Goal: Contribute content: Add original content to the website for others to see

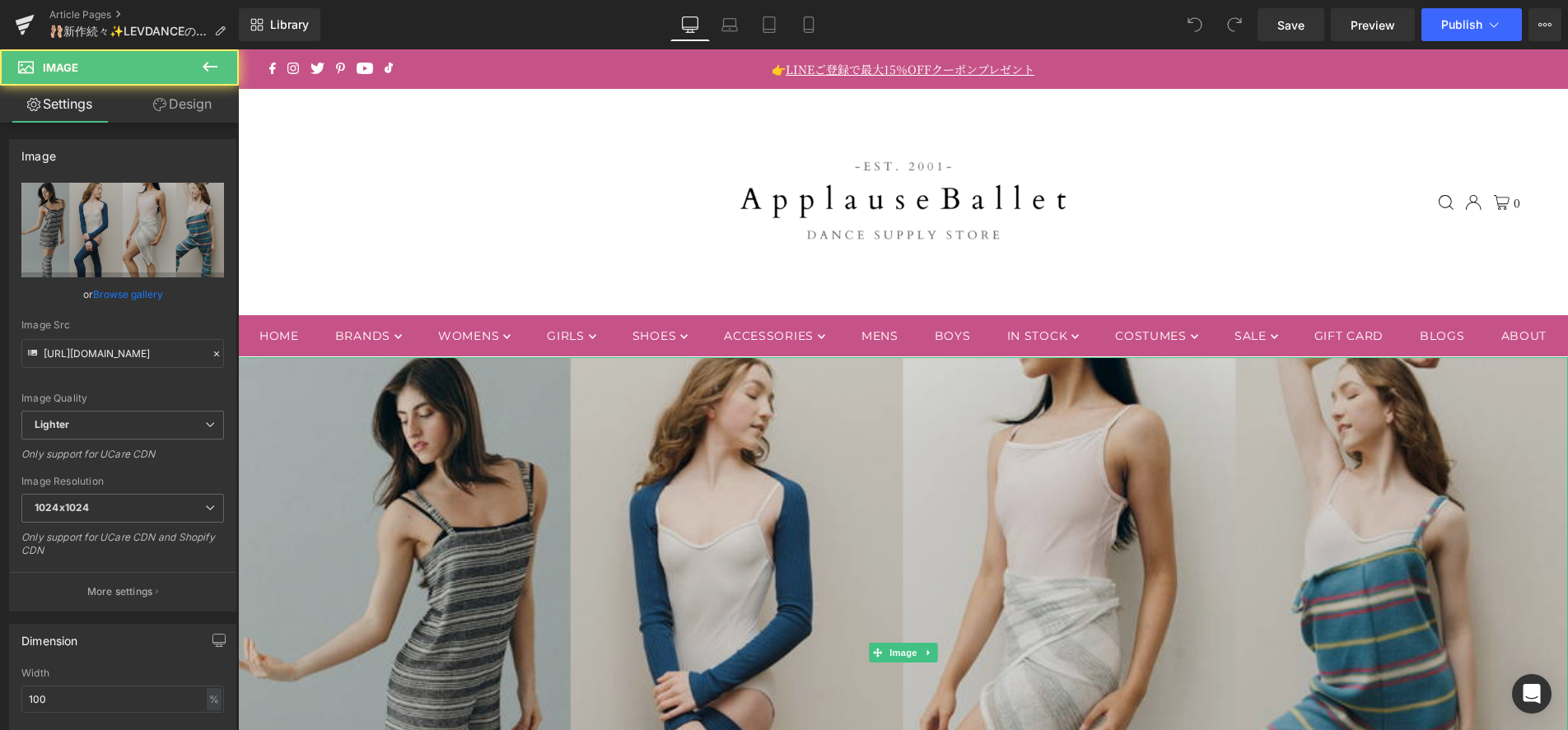
click at [980, 593] on img at bounding box center [903, 653] width 1330 height 591
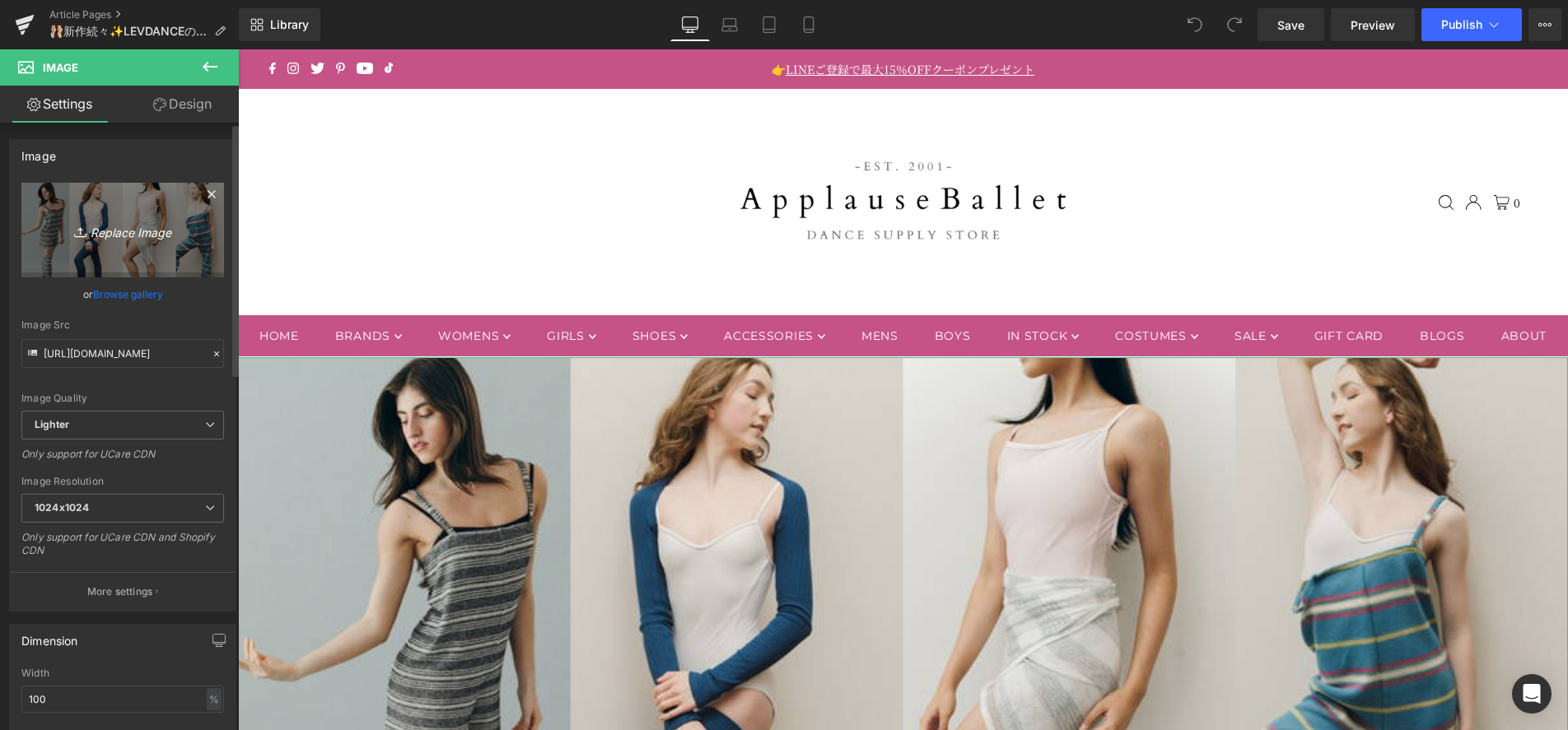
click at [138, 223] on icon "Replace Image" at bounding box center [122, 230] width 131 height 20
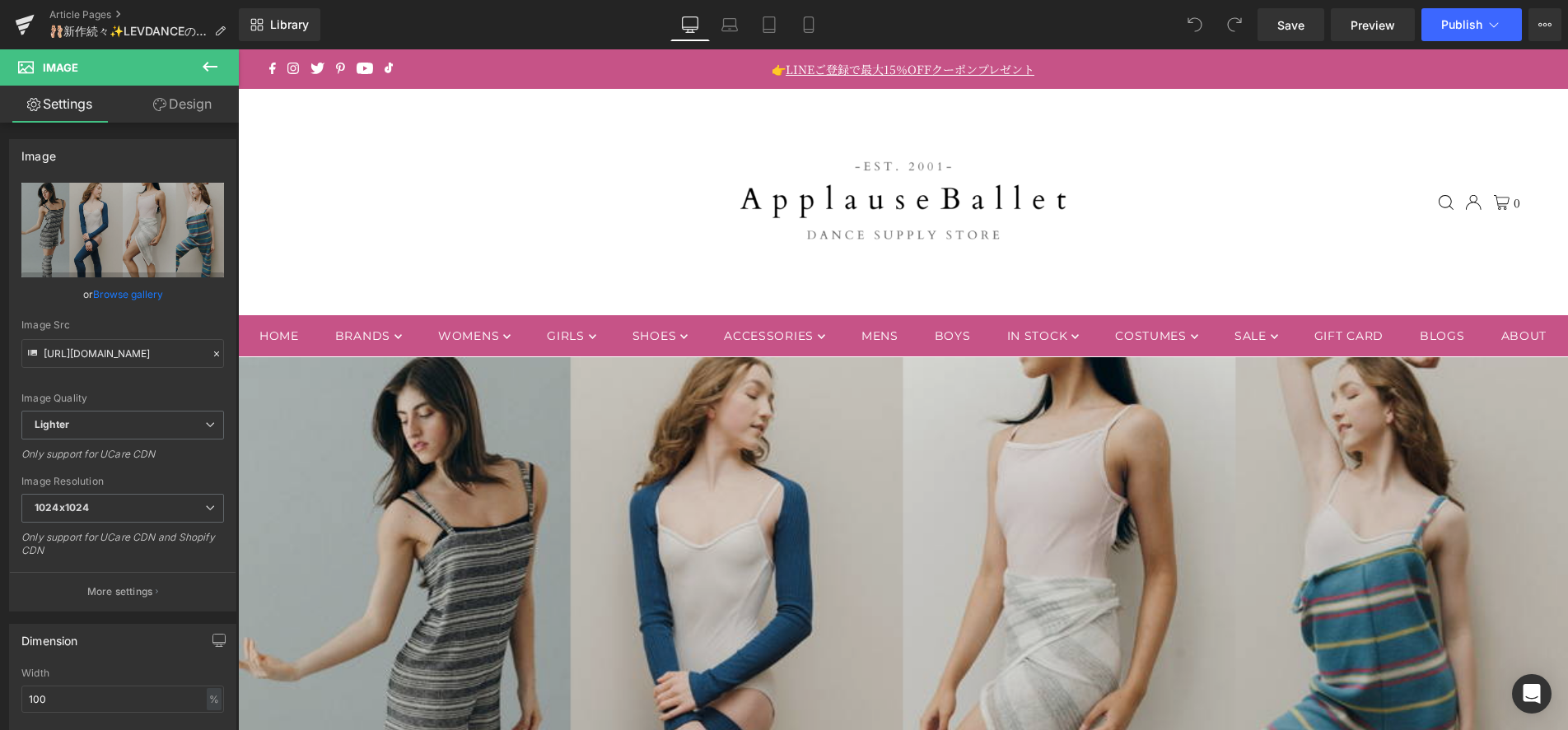
type input "C:\fakepath\100925_LEVDANCE.jpg"
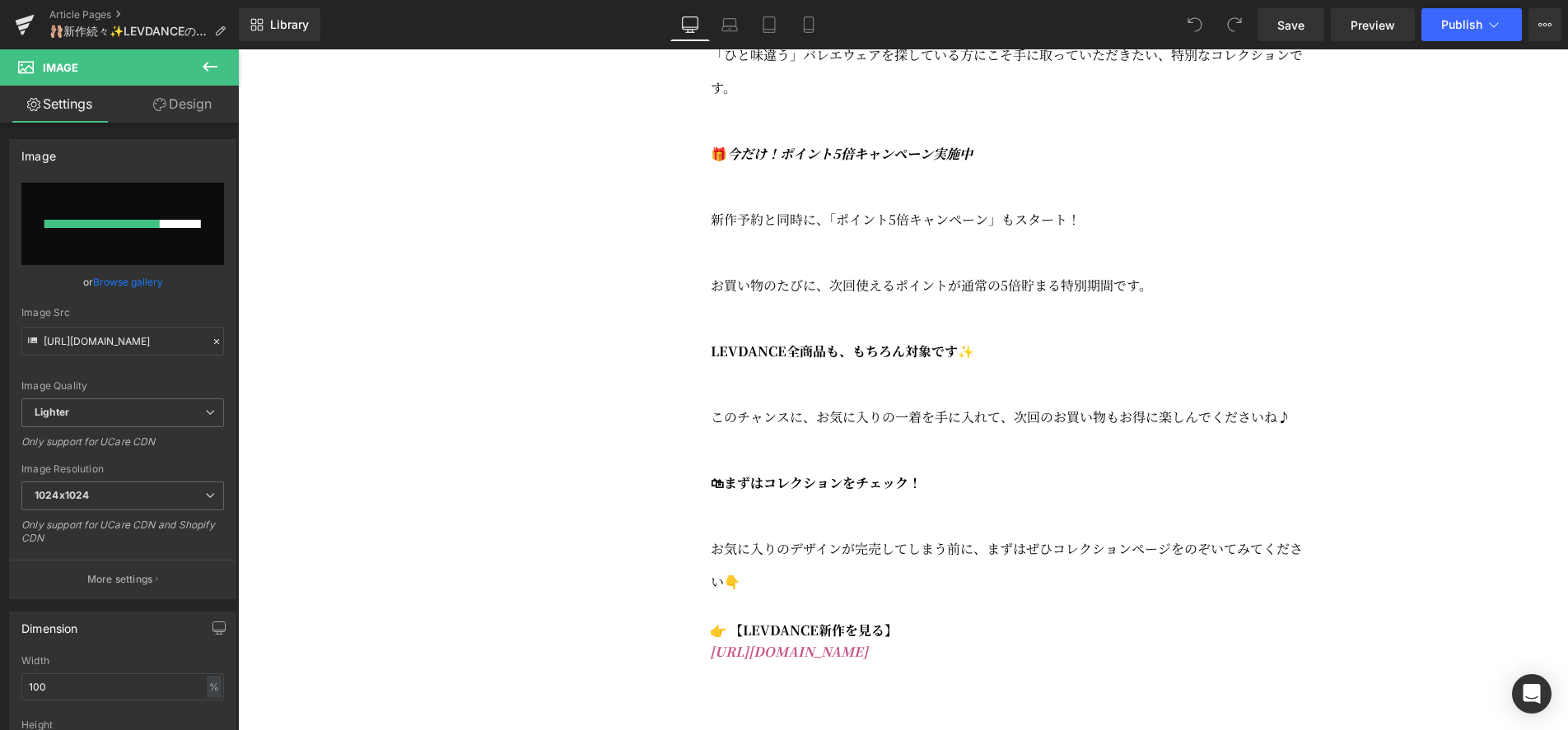
scroll to position [1426, 0]
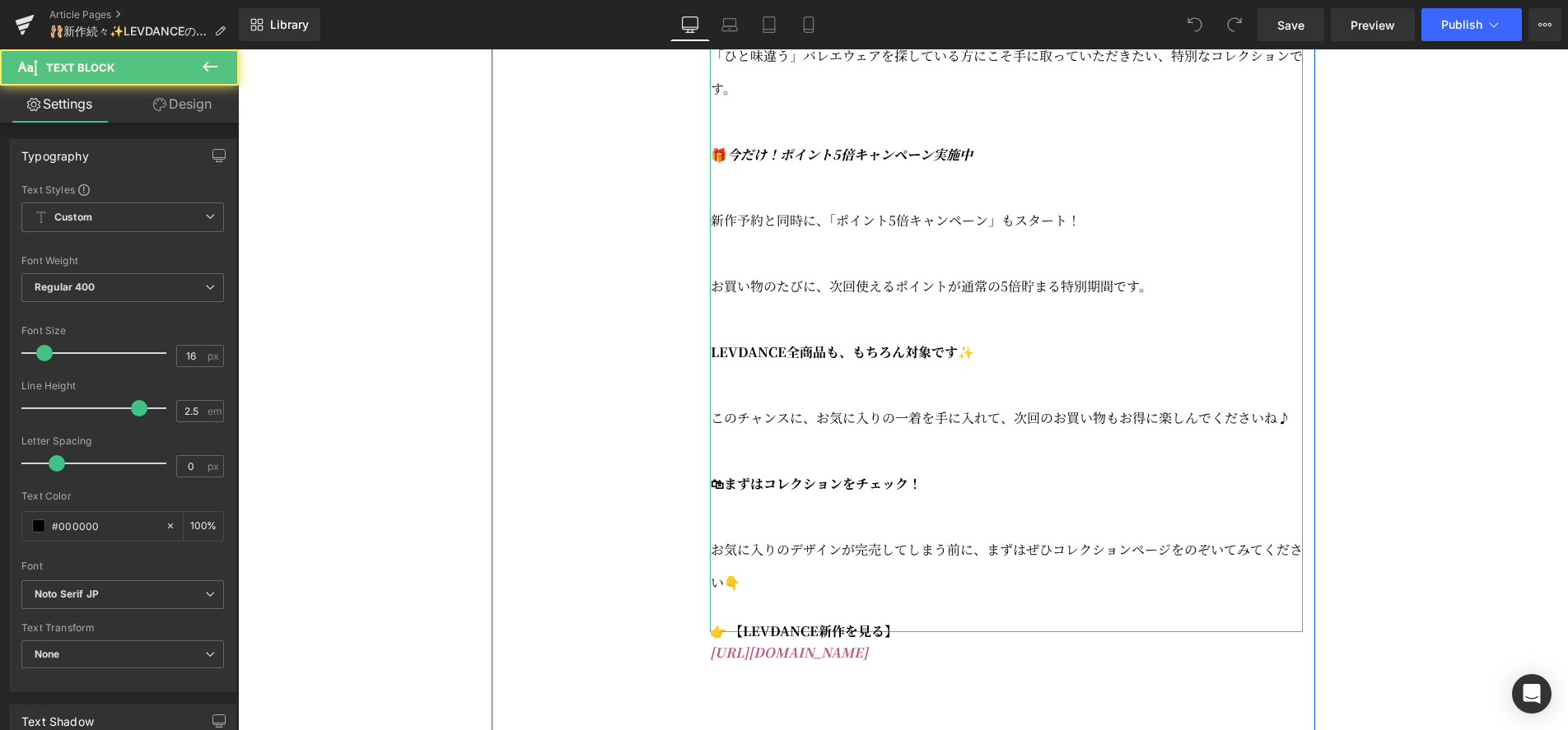
click at [771, 599] on p "お気に入りのデザインが完売してしまう前に、まずはぜひコレクションページをのぞいてみてください👇" at bounding box center [1006, 567] width 592 height 66
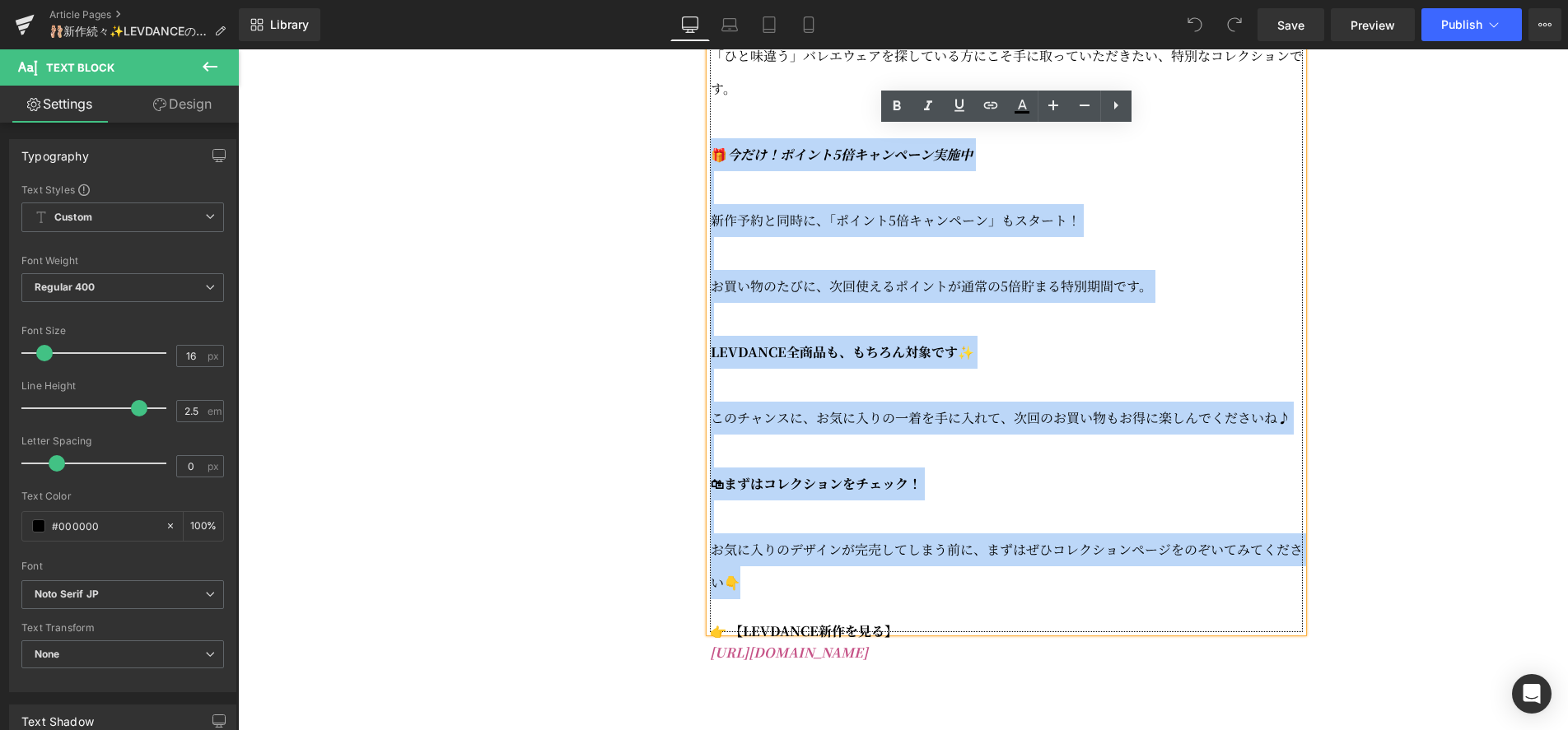
drag, startPoint x: 751, startPoint y: 623, endPoint x: 711, endPoint y: 190, distance: 434.8
click at [711, 190] on div "🌟韓国発・ラグジュアリーダンスブラン「LEVDANCE」新作登場 洗練されたデザインと、舞台映えする存在感。 韓国発のラグジュアリーダンスブランド「LEVDA…" at bounding box center [1006, 88] width 593 height 1087
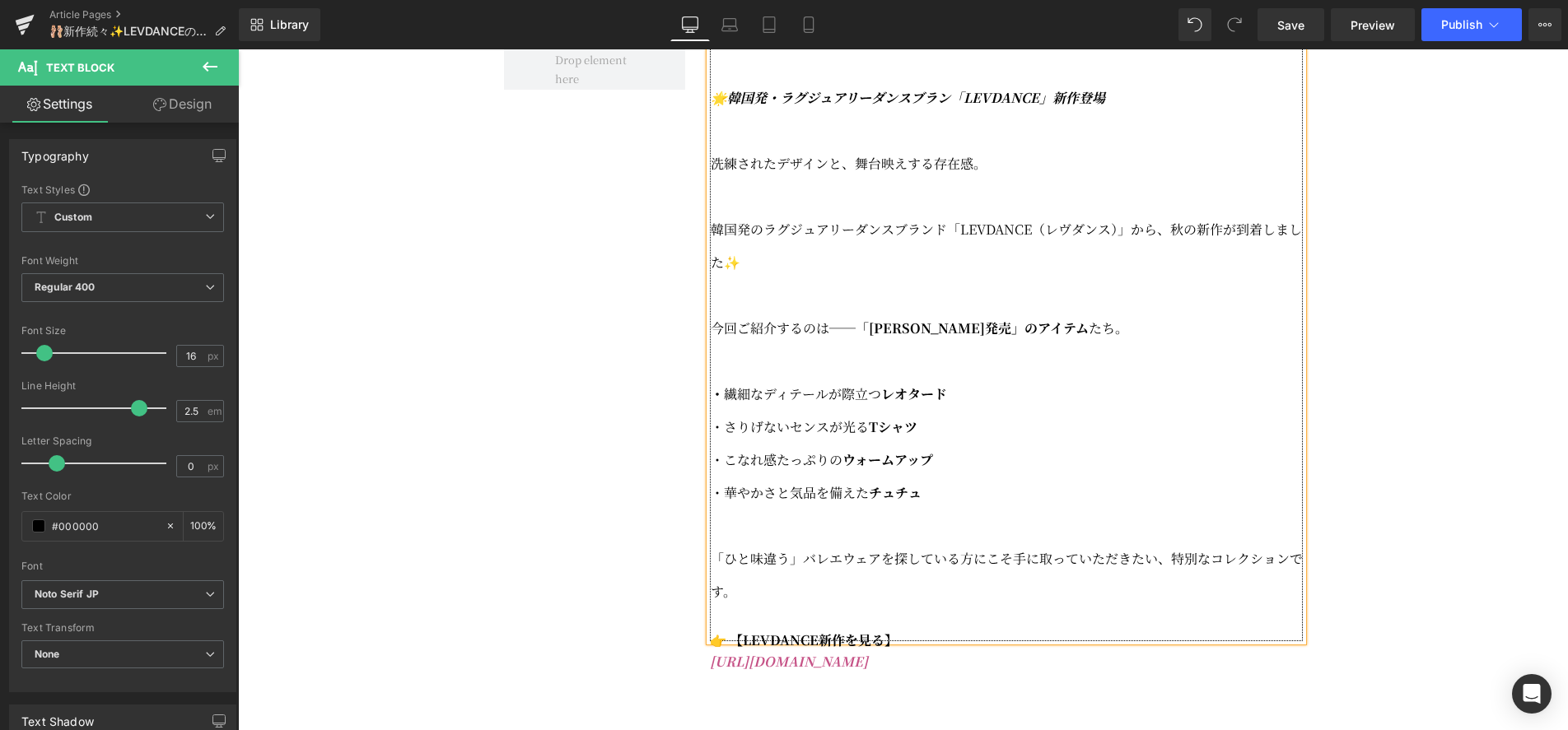
scroll to position [856, 0]
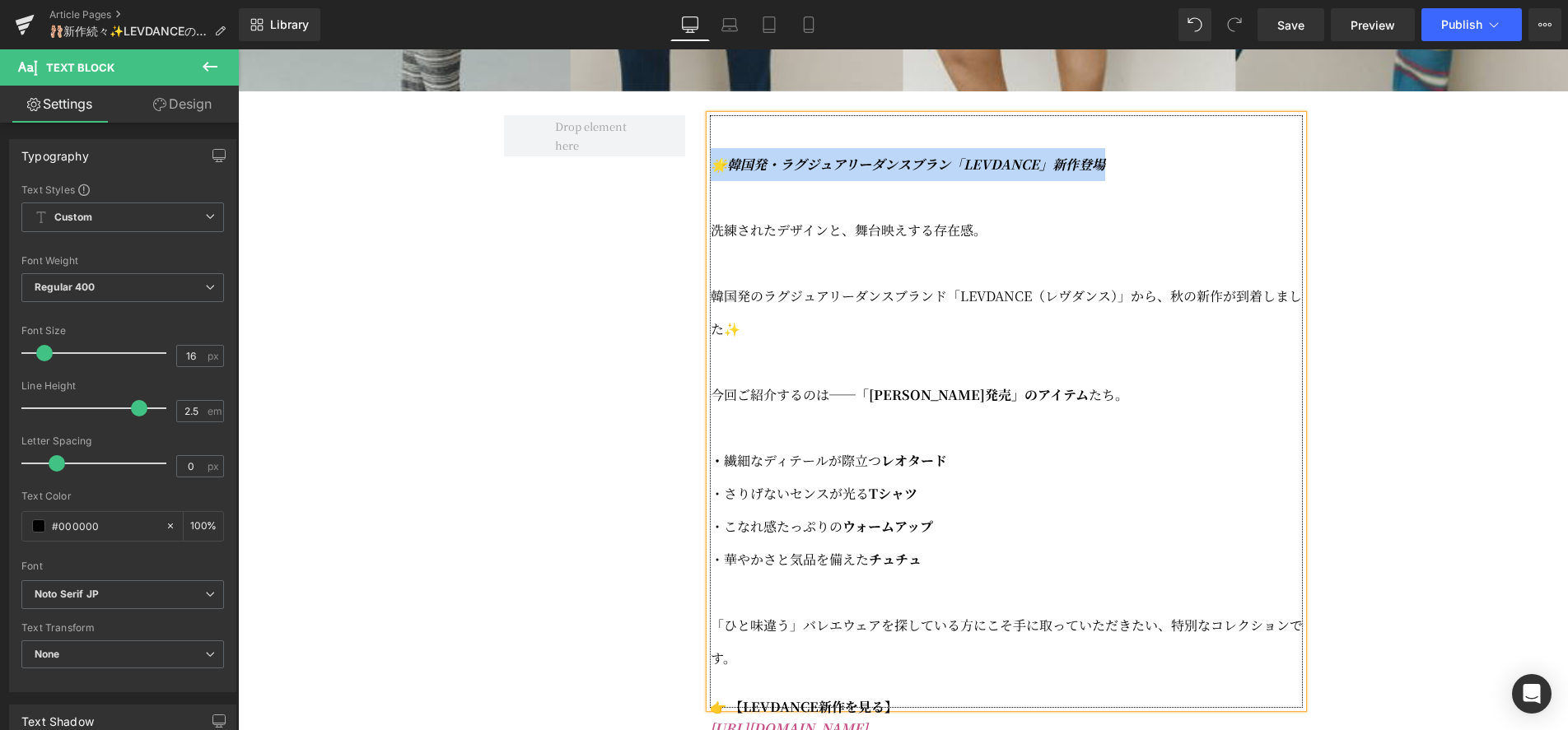
drag, startPoint x: 1112, startPoint y: 204, endPoint x: 712, endPoint y: 206, distance: 400.0
click at [712, 181] on p "🌟韓国発・ラグジュアリーダンスブラン「LEVDANCE」新作登場" at bounding box center [1006, 164] width 592 height 33
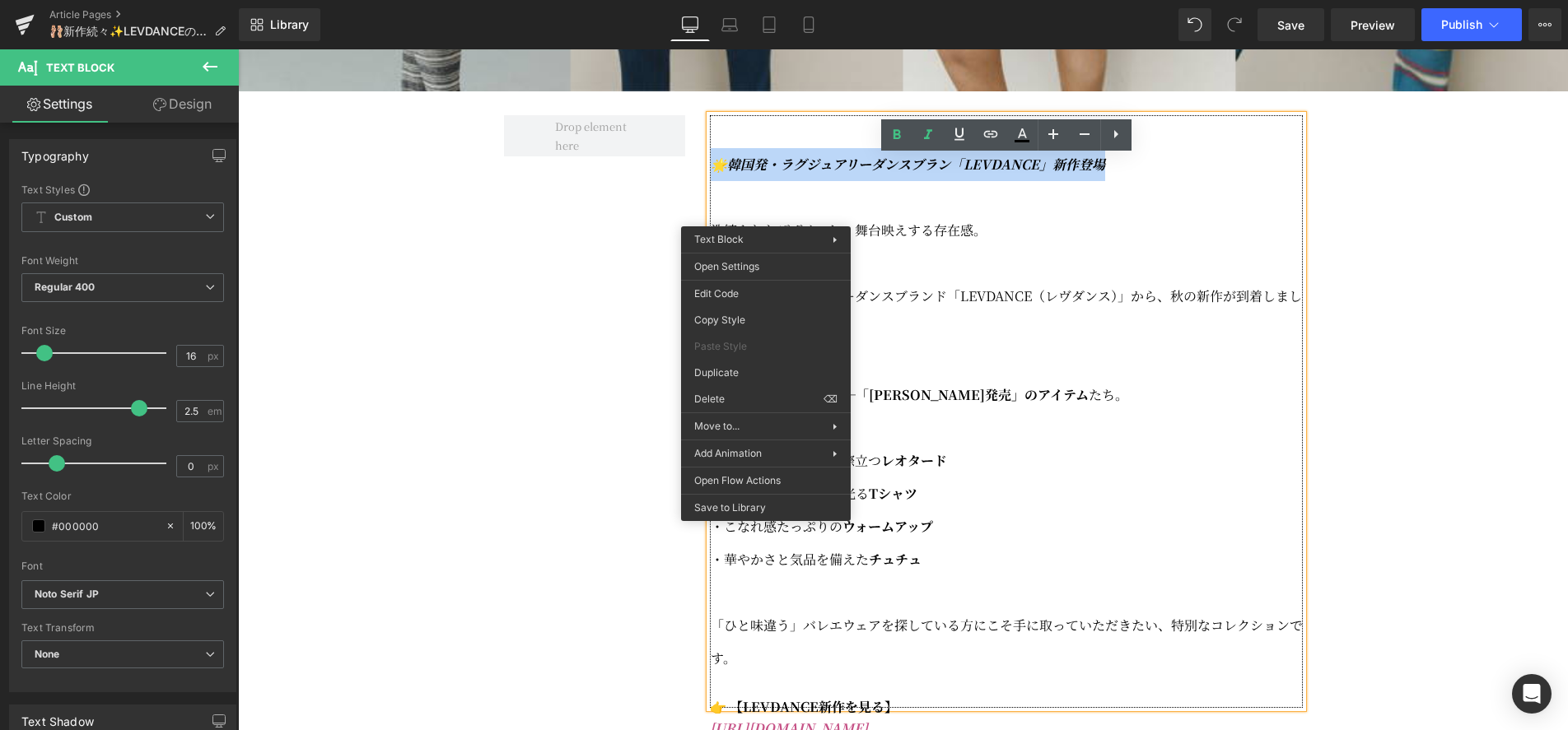
copy icon "🌟韓国発・ラグジュアリーダンスブラン「LEVDANCE」新作登場"
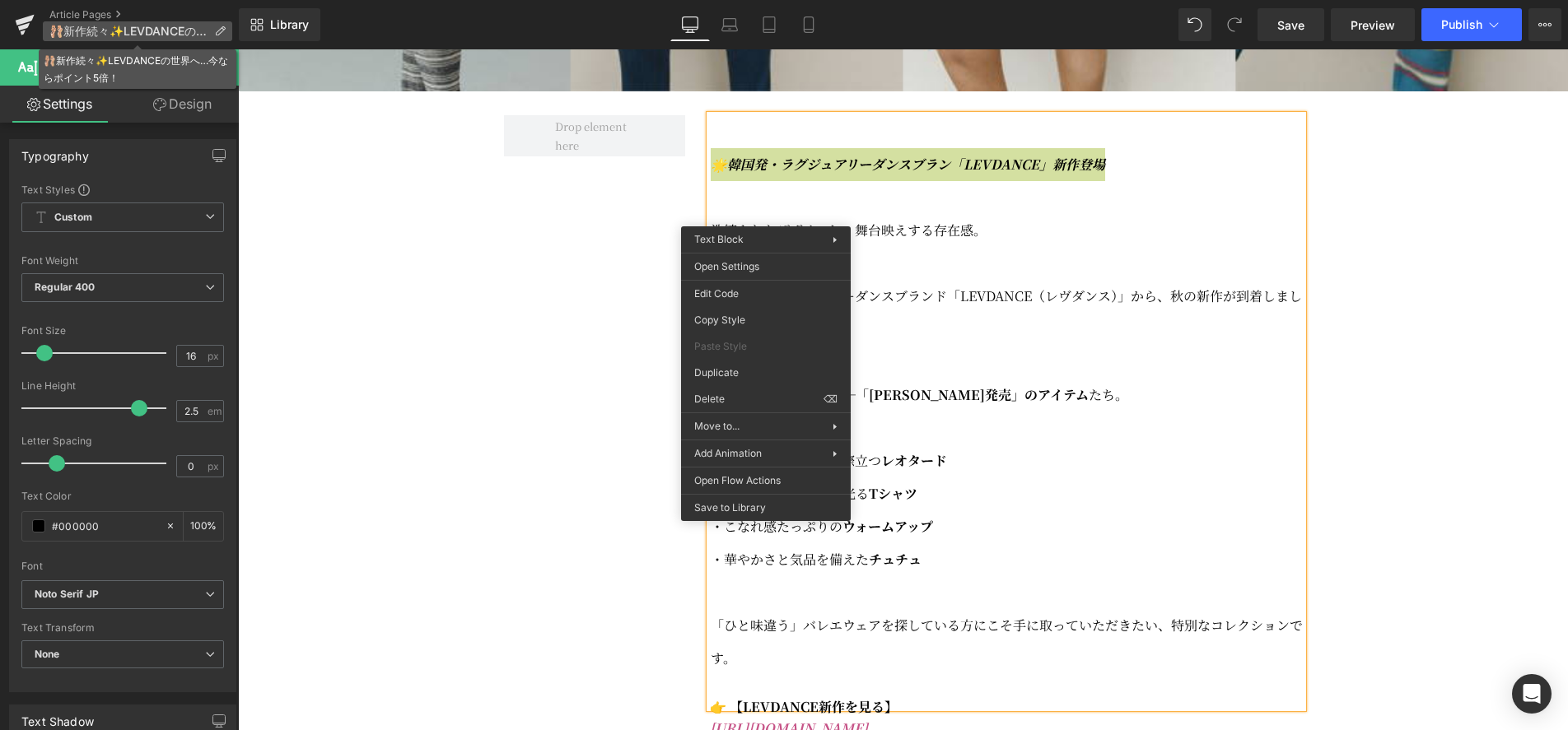
click at [219, 27] on icon at bounding box center [220, 31] width 12 height 12
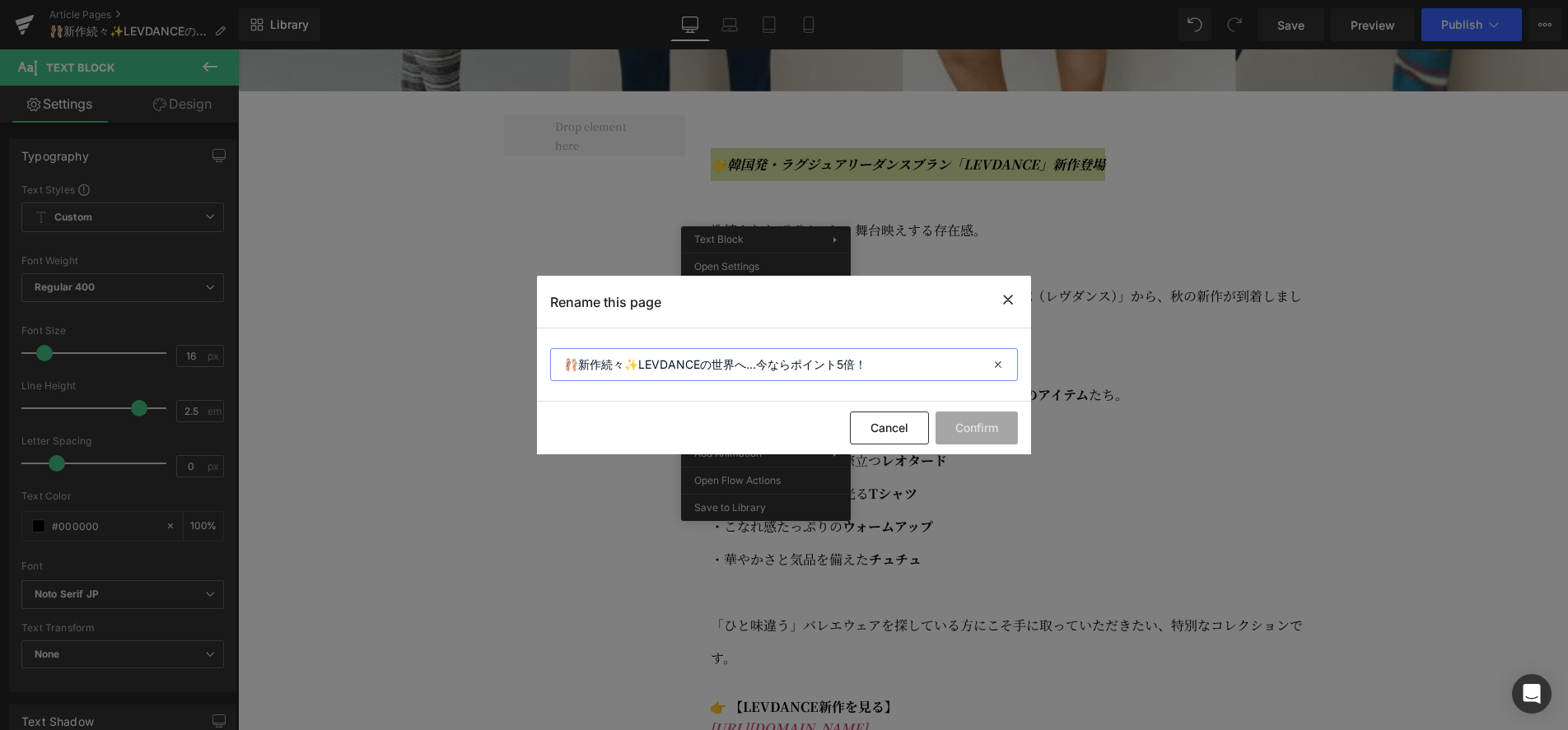
drag, startPoint x: 756, startPoint y: 365, endPoint x: 924, endPoint y: 367, distance: 168.0
click at [924, 367] on input "🩰新作続々✨LEVDANCEの世界へ…今ならポイント5倍！" at bounding box center [783, 365] width 467 height 33
type input "🩰新作続々✨LEVDANCEの世界へ…"
click at [963, 424] on button "Confirm" at bounding box center [977, 428] width 83 height 33
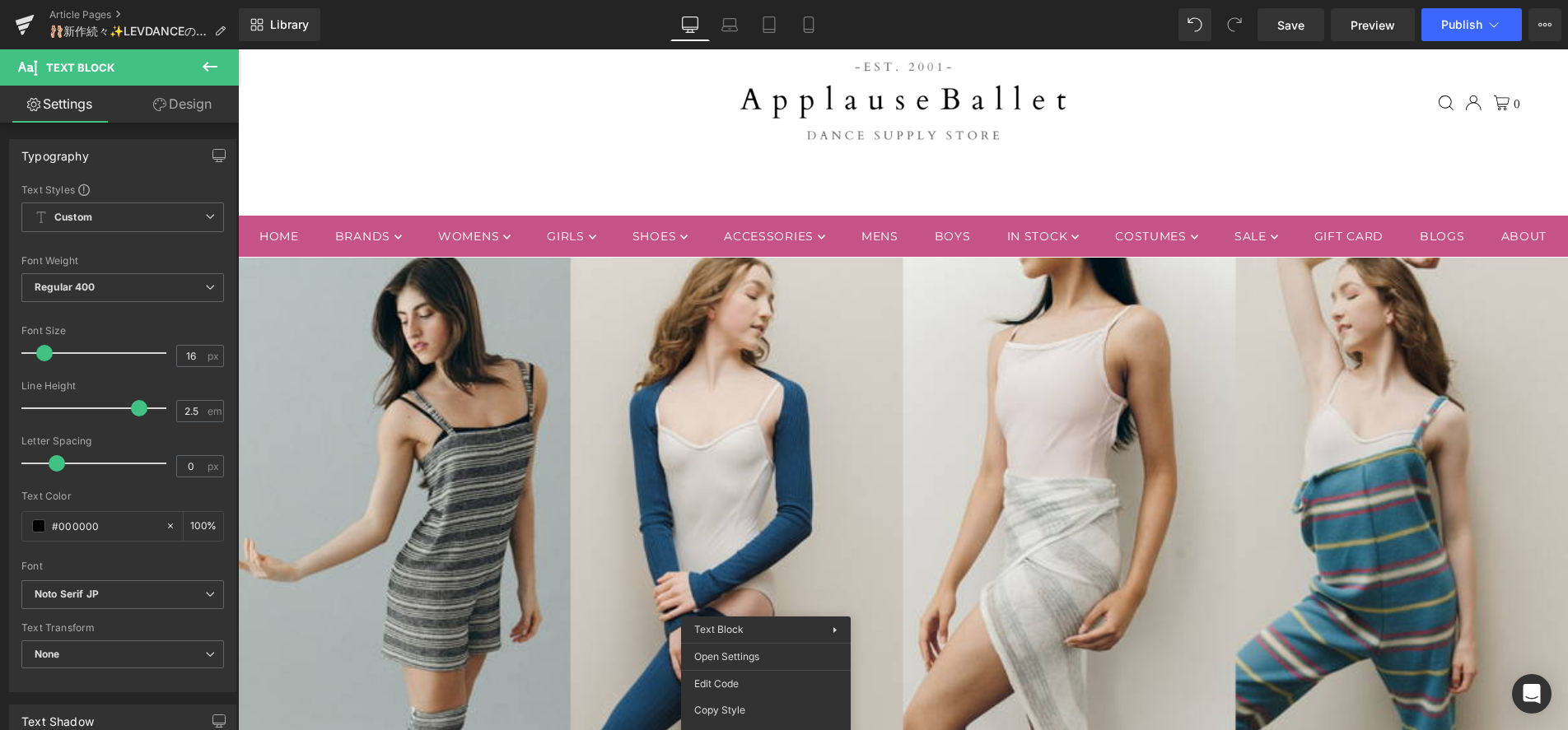
scroll to position [0, 0]
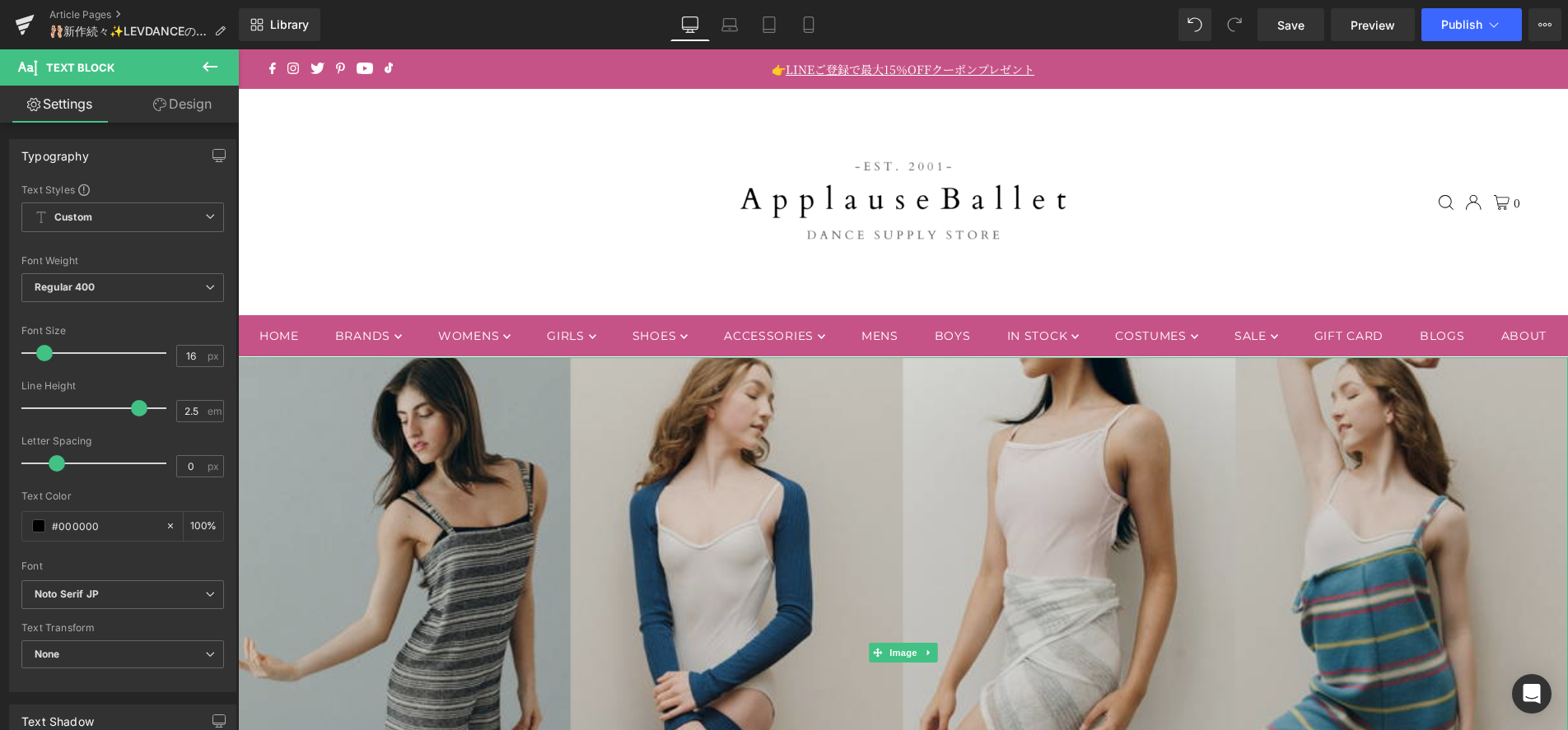
click at [987, 482] on img at bounding box center [903, 653] width 1330 height 591
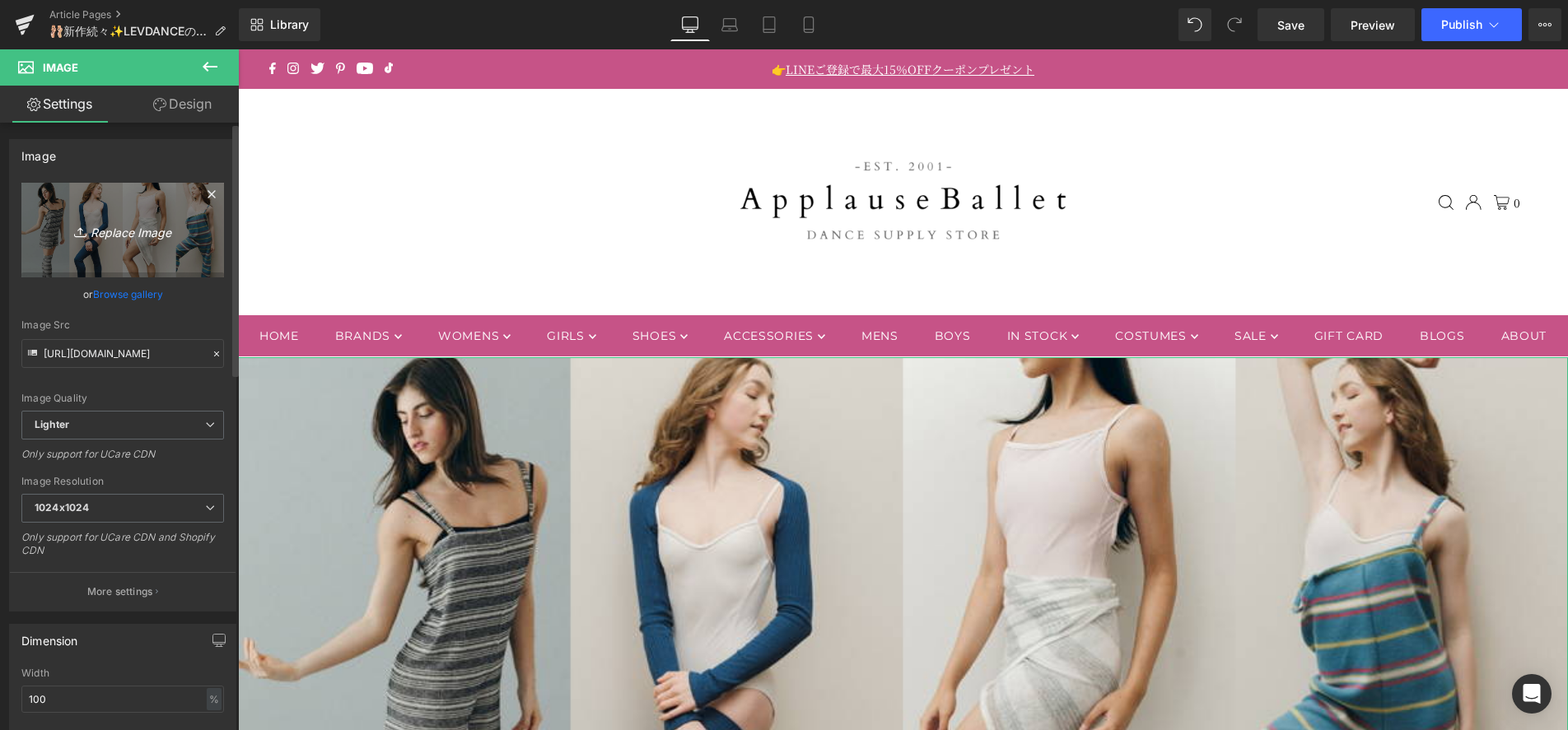
click at [167, 237] on icon "Replace Image" at bounding box center [122, 230] width 131 height 20
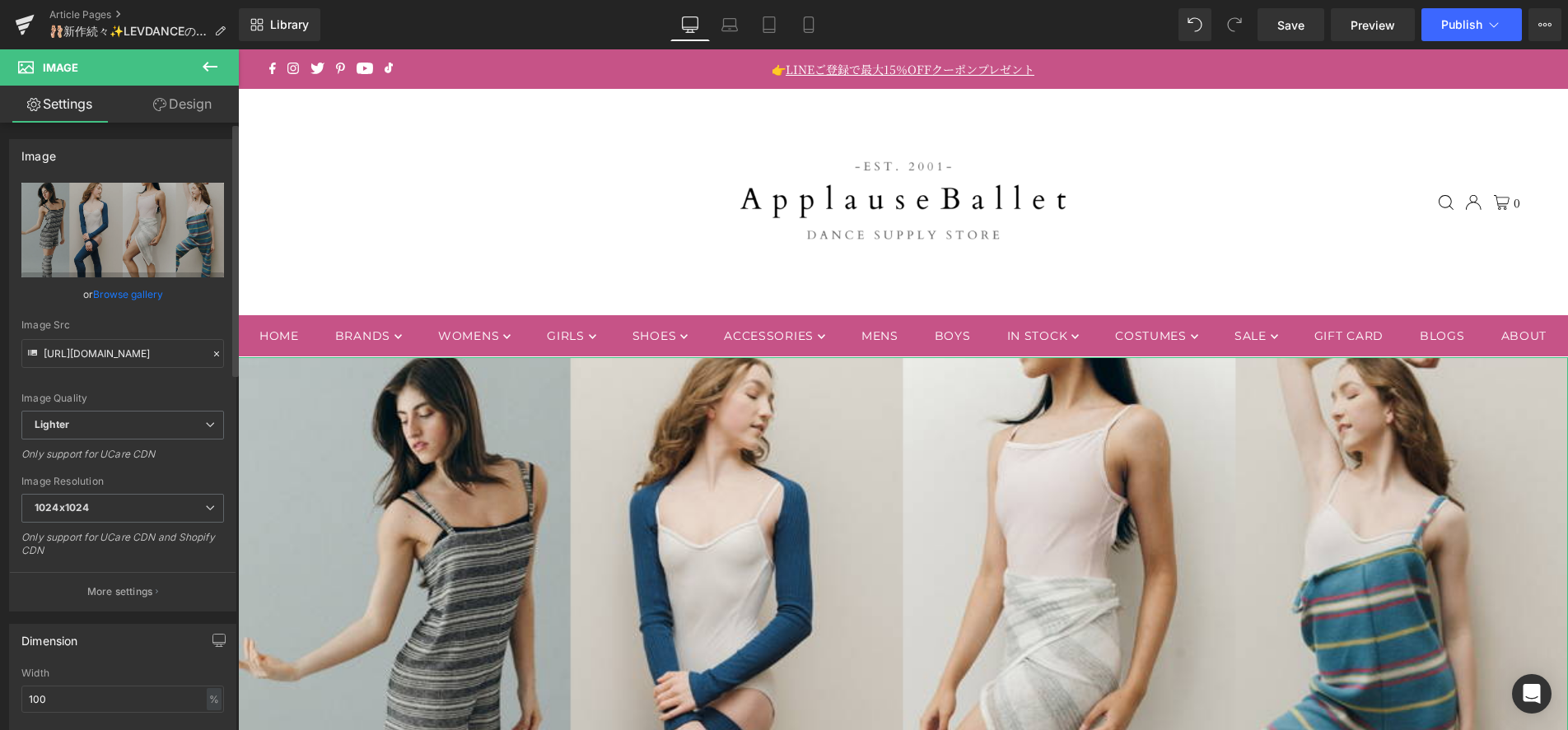
click at [154, 296] on link "Browse gallery" at bounding box center [128, 294] width 70 height 29
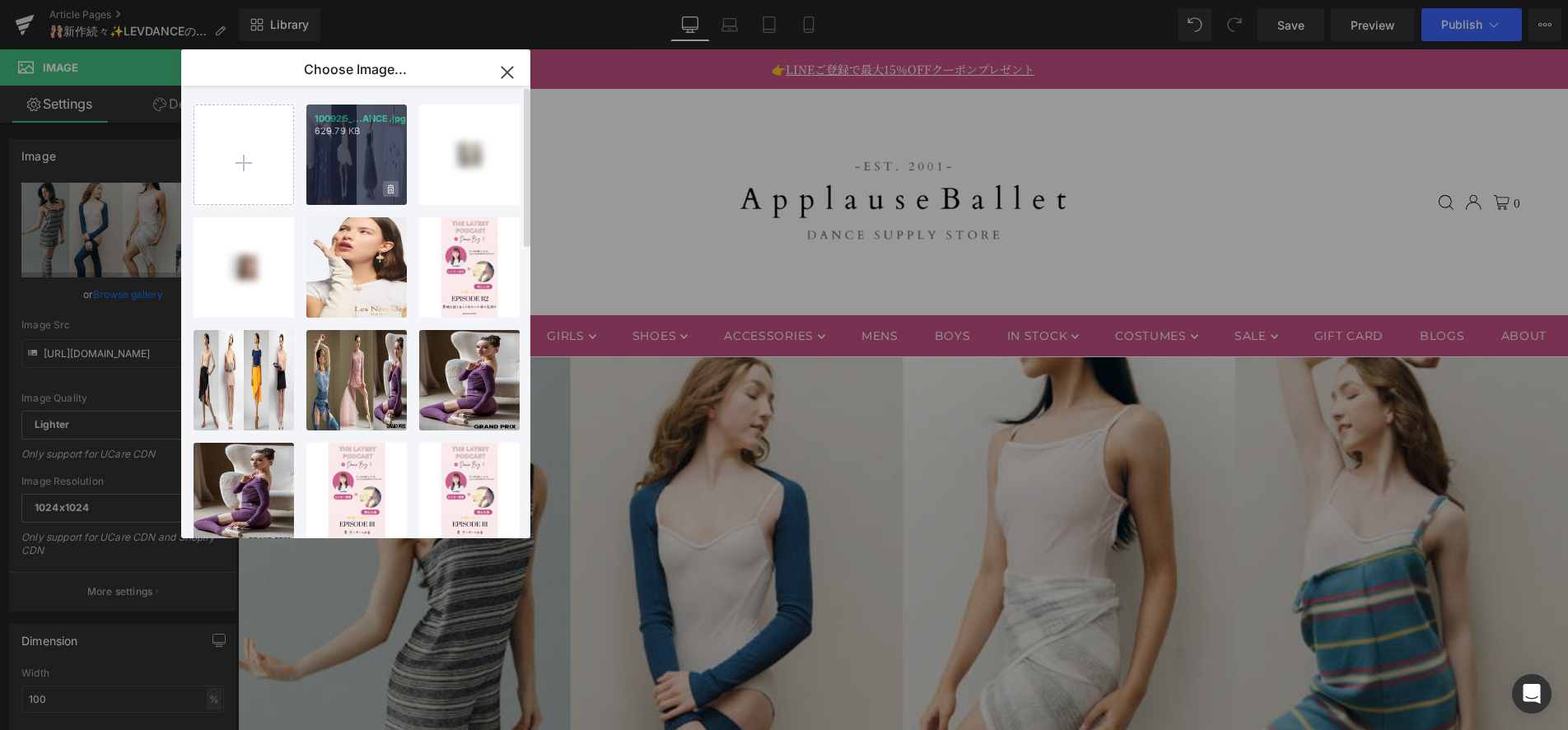
click at [383, 182] on span at bounding box center [391, 189] width 16 height 16
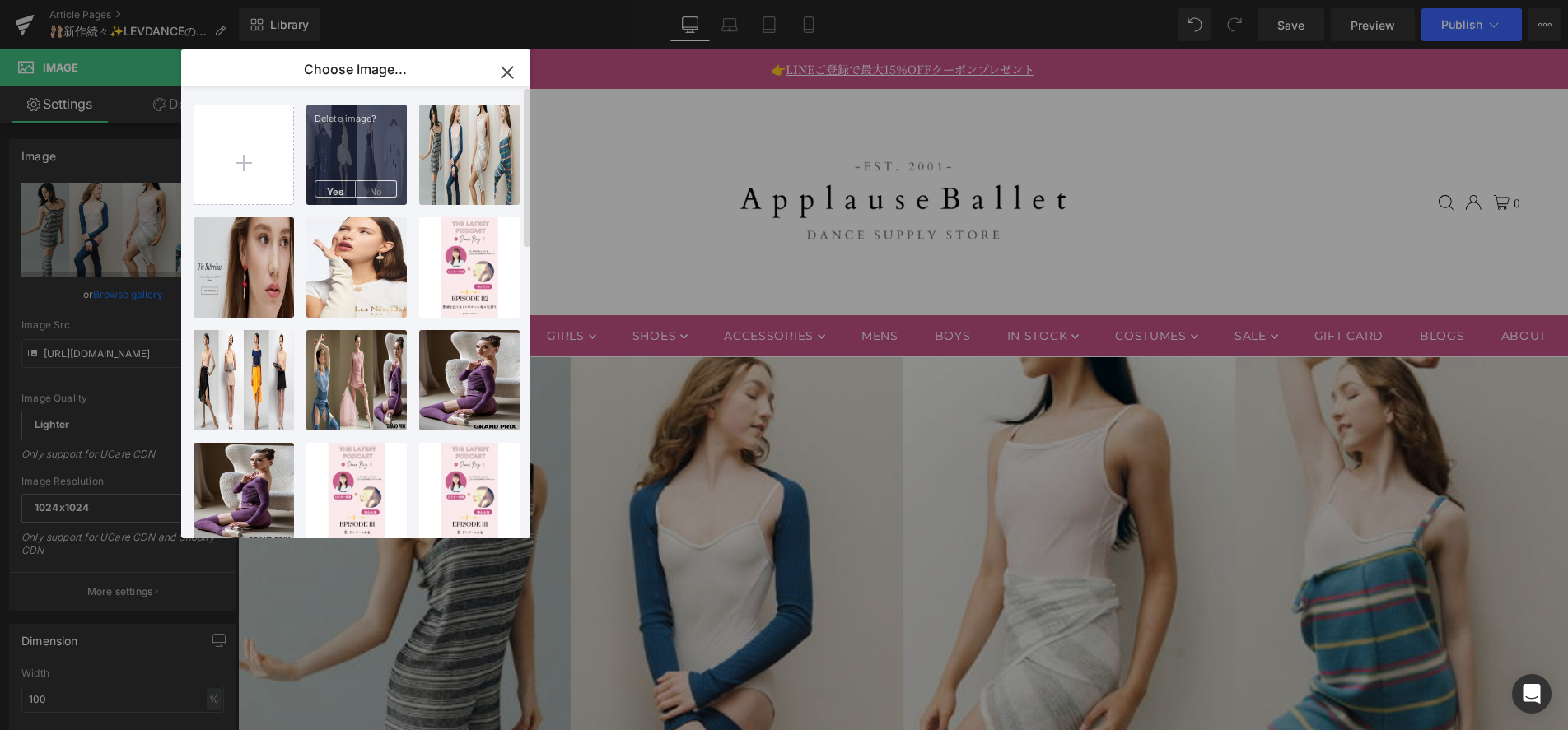
click at [355, 141] on div "Delete image? Yes No" at bounding box center [356, 154] width 100 height 100
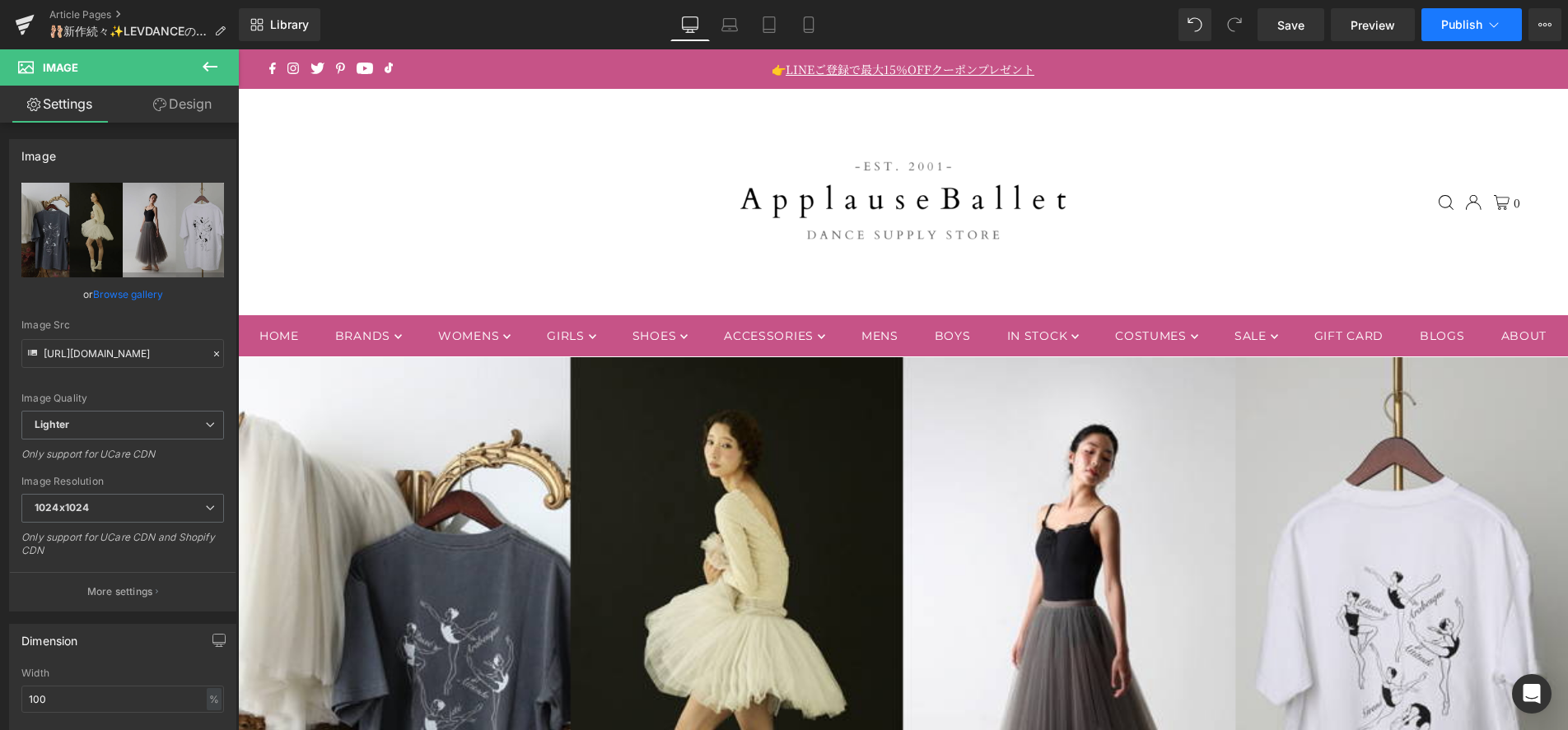
click at [1458, 29] on span "Publish" at bounding box center [1461, 25] width 41 height 13
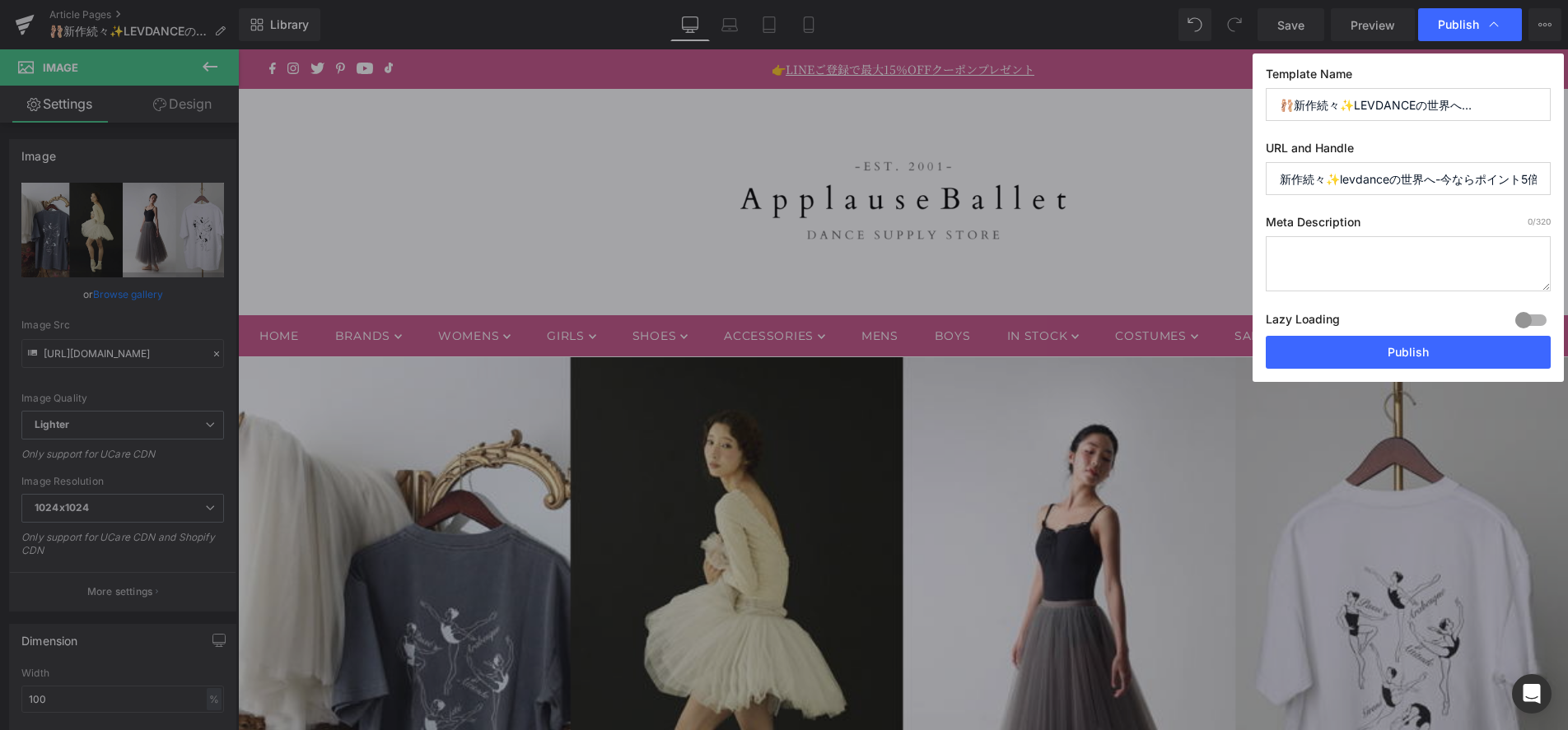
drag, startPoint x: 1362, startPoint y: 256, endPoint x: 1347, endPoint y: 253, distance: 15.3
click at [1362, 256] on textarea at bounding box center [1408, 264] width 285 height 56
paste textarea "🌟韓国発・ラグジュアリーダンスブラン「LEVDANCE」新作登場"
click at [1281, 274] on textarea "🌟韓国発・ラグジュアリーダンスブラン「LEVDANCE」新作登場" at bounding box center [1408, 264] width 285 height 56
type textarea "🌟韓国発・ラグジュアリーダンスブラ「LEVDANCE」新作登場"
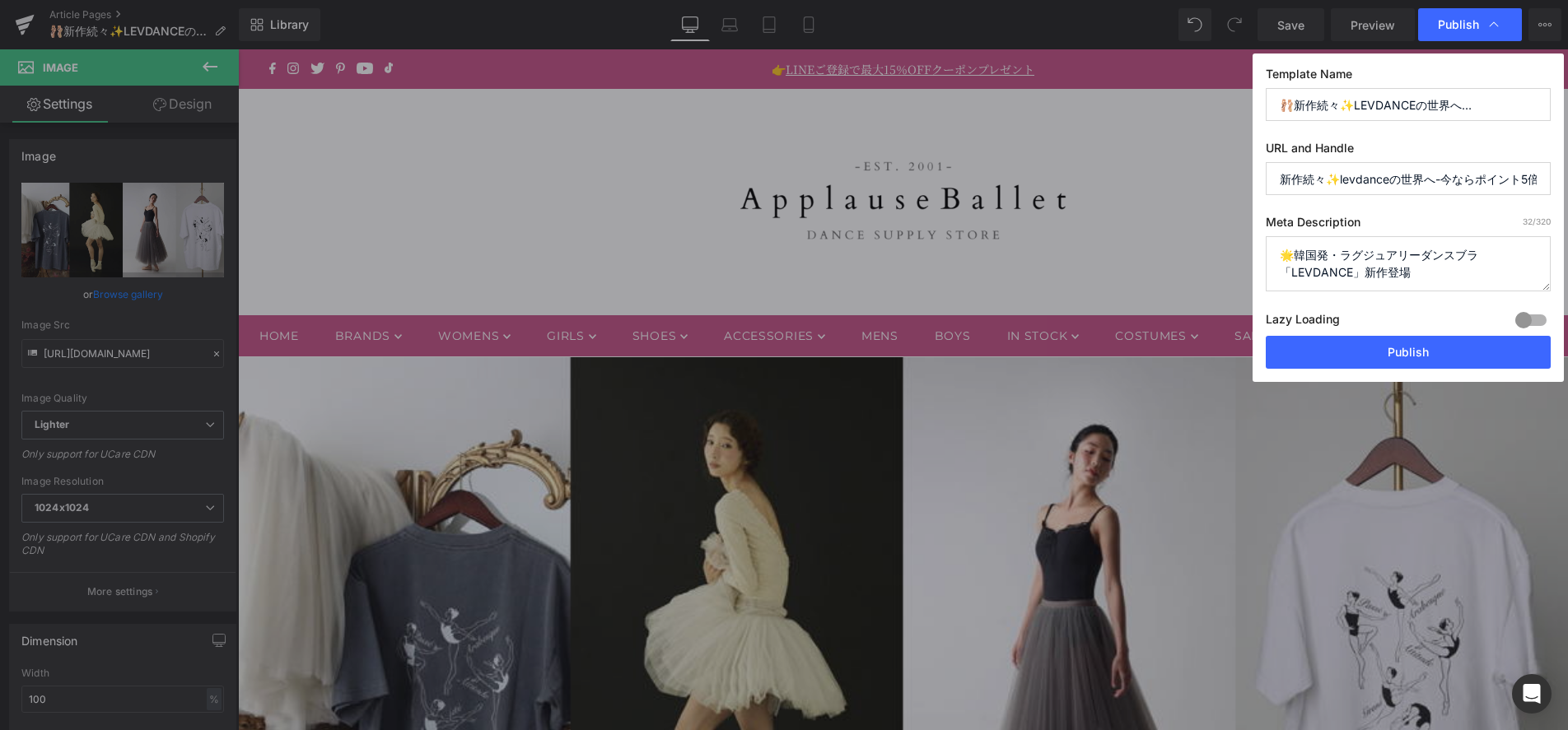
click at [1376, 184] on input "新作続々✨levdanceの世界へ-今ならポイント5倍" at bounding box center [1408, 179] width 285 height 33
type input "levdance_100925"
click at [1421, 350] on button "Publish" at bounding box center [1408, 352] width 285 height 33
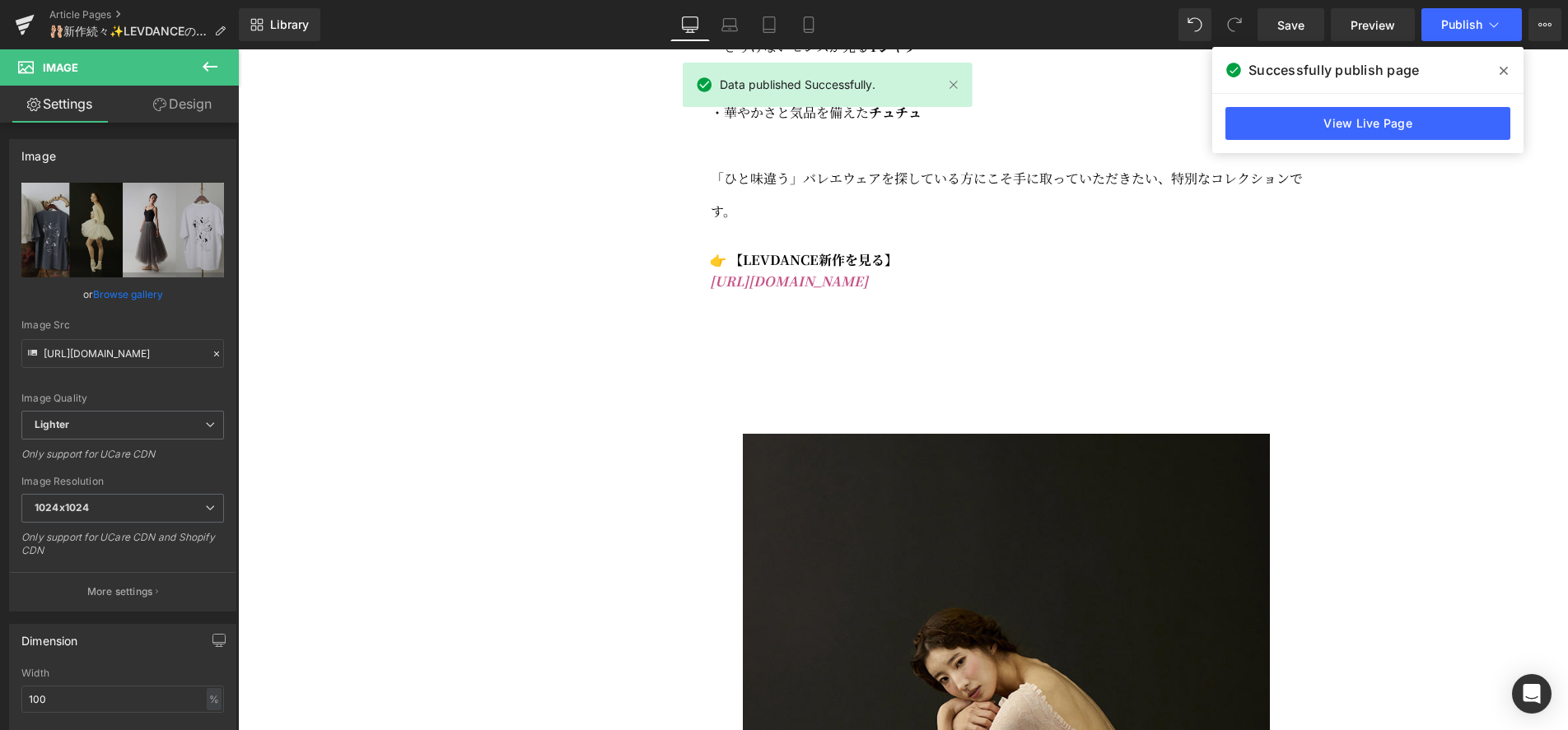
scroll to position [1255, 0]
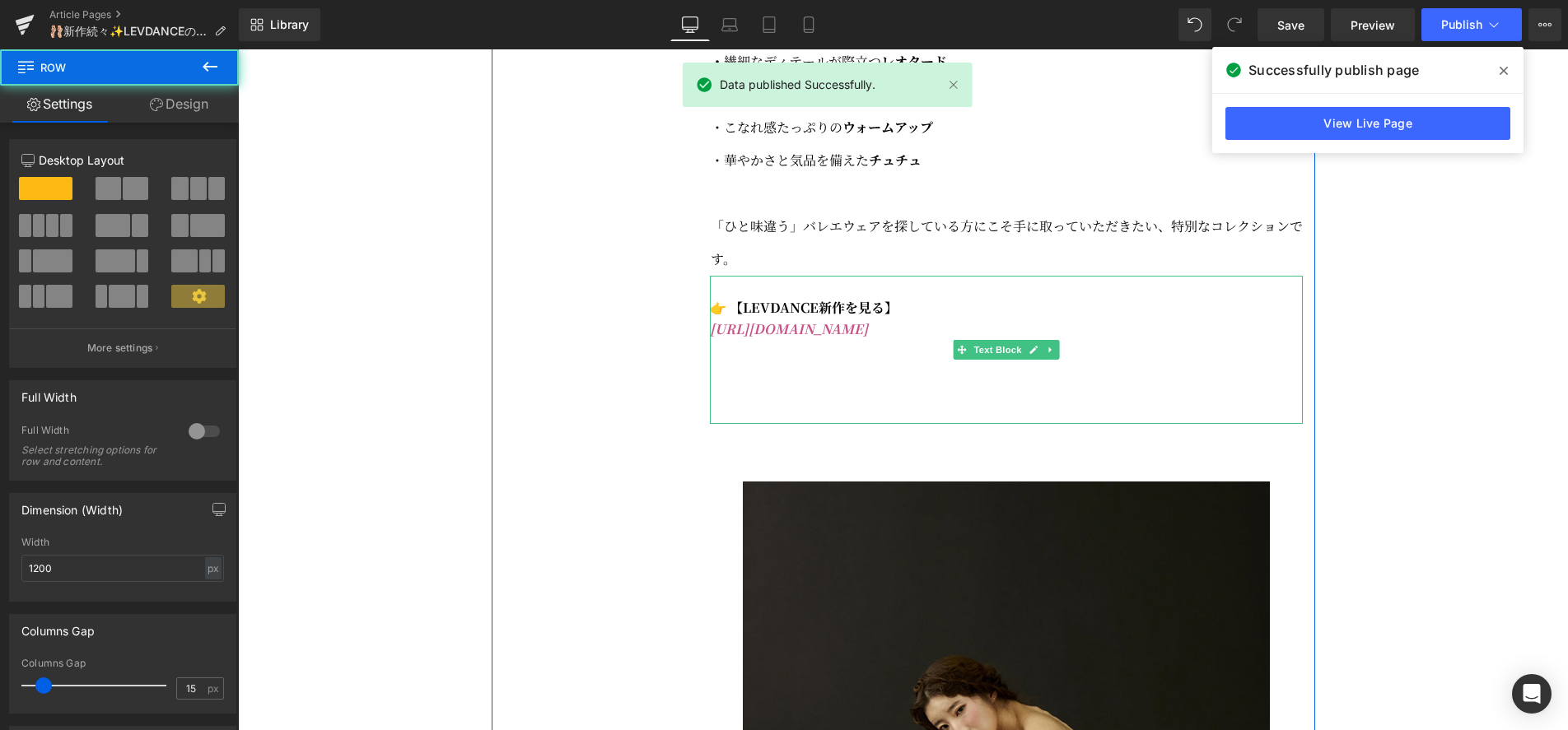
click at [762, 382] on p at bounding box center [1006, 370] width 593 height 21
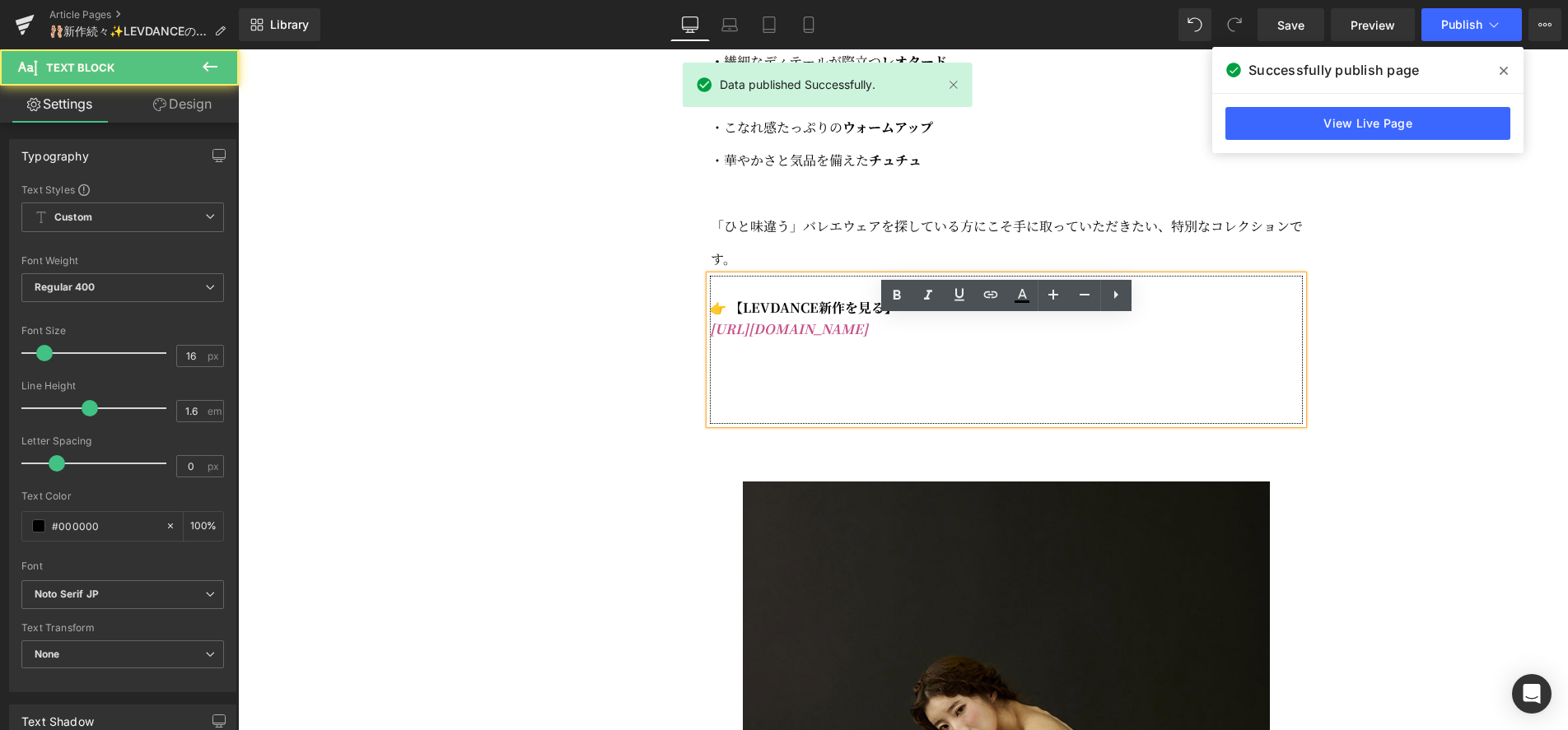
click at [740, 382] on p at bounding box center [1006, 370] width 593 height 21
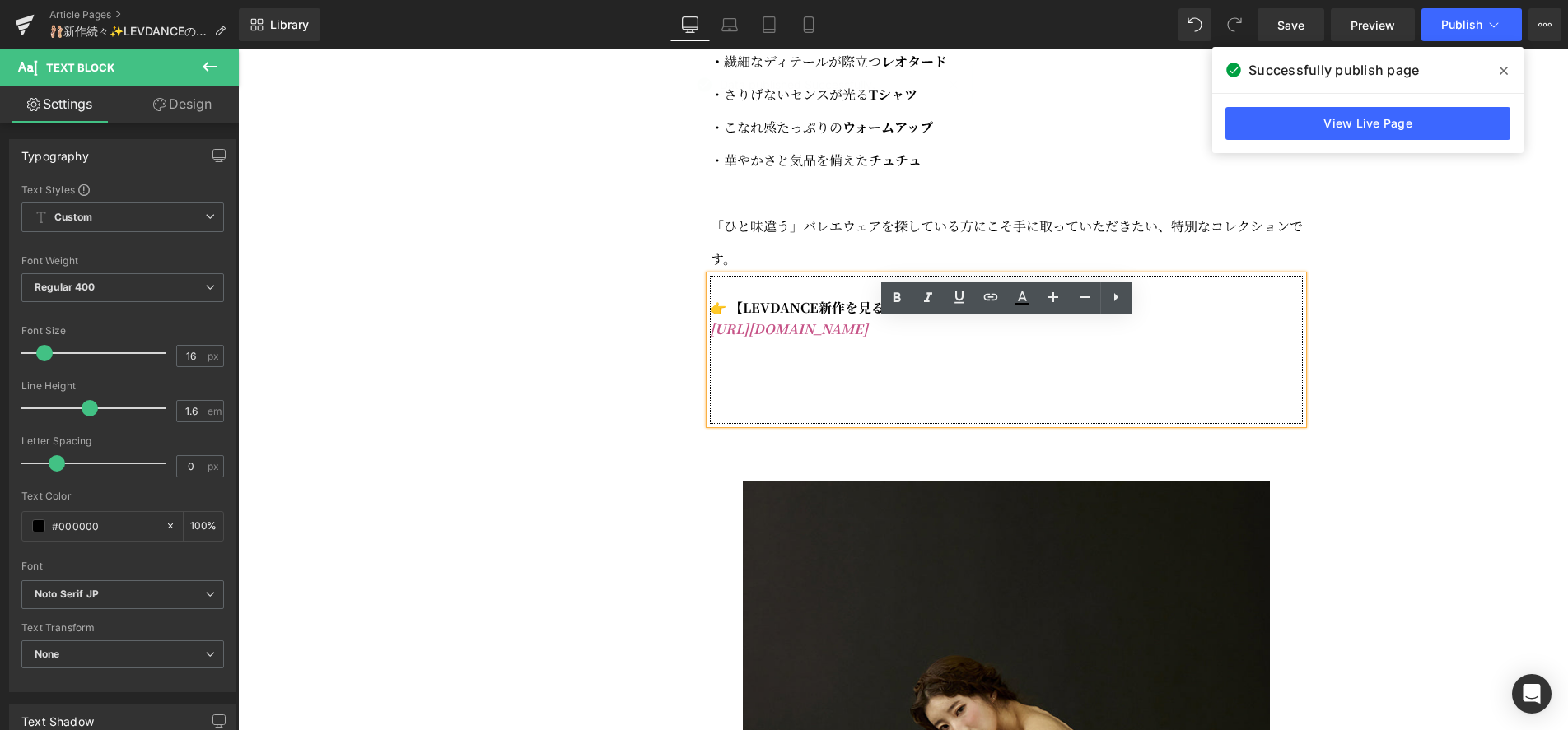
scroll to position [1253, 0]
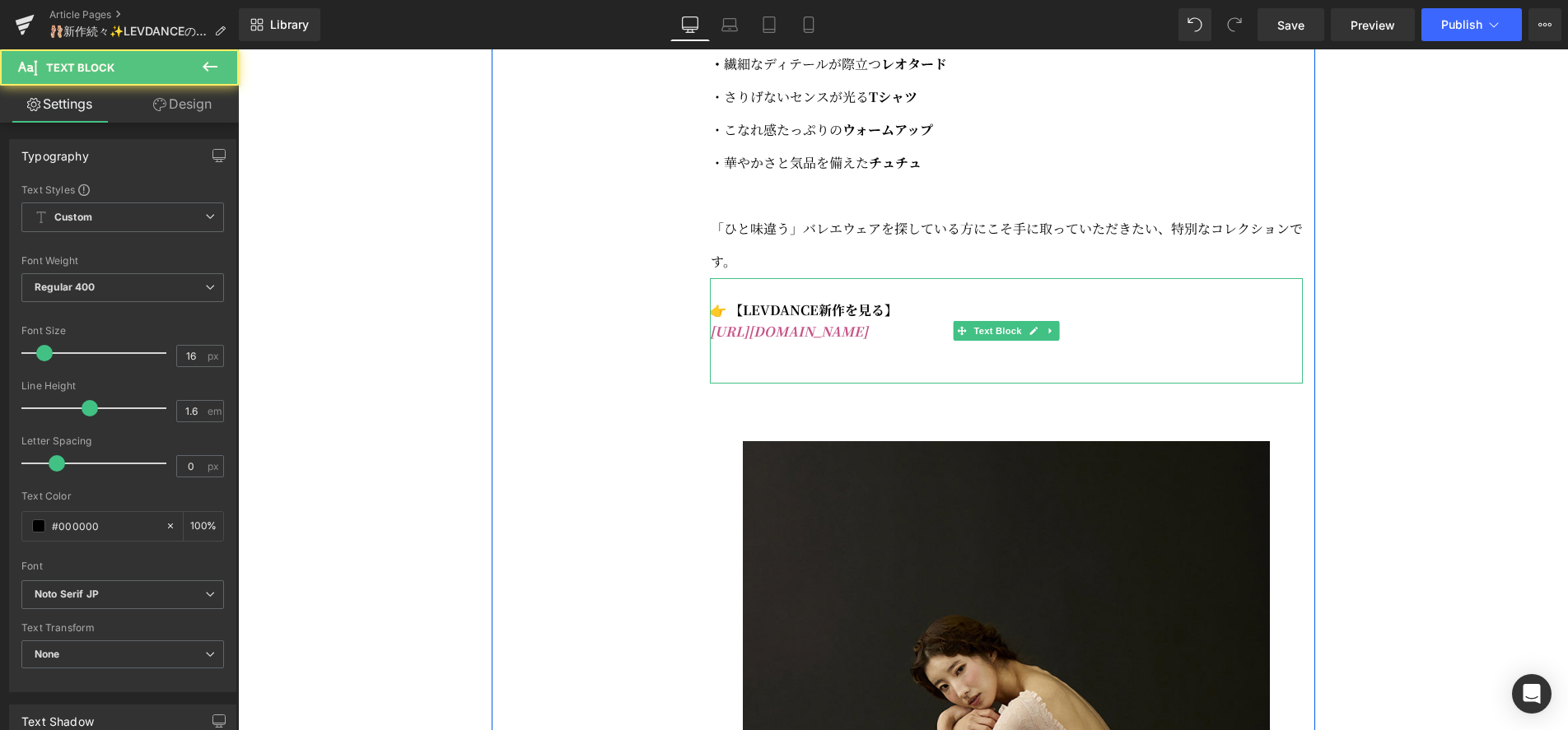
click at [1061, 343] on p "[URL][DOMAIN_NAME]" at bounding box center [1006, 331] width 593 height 21
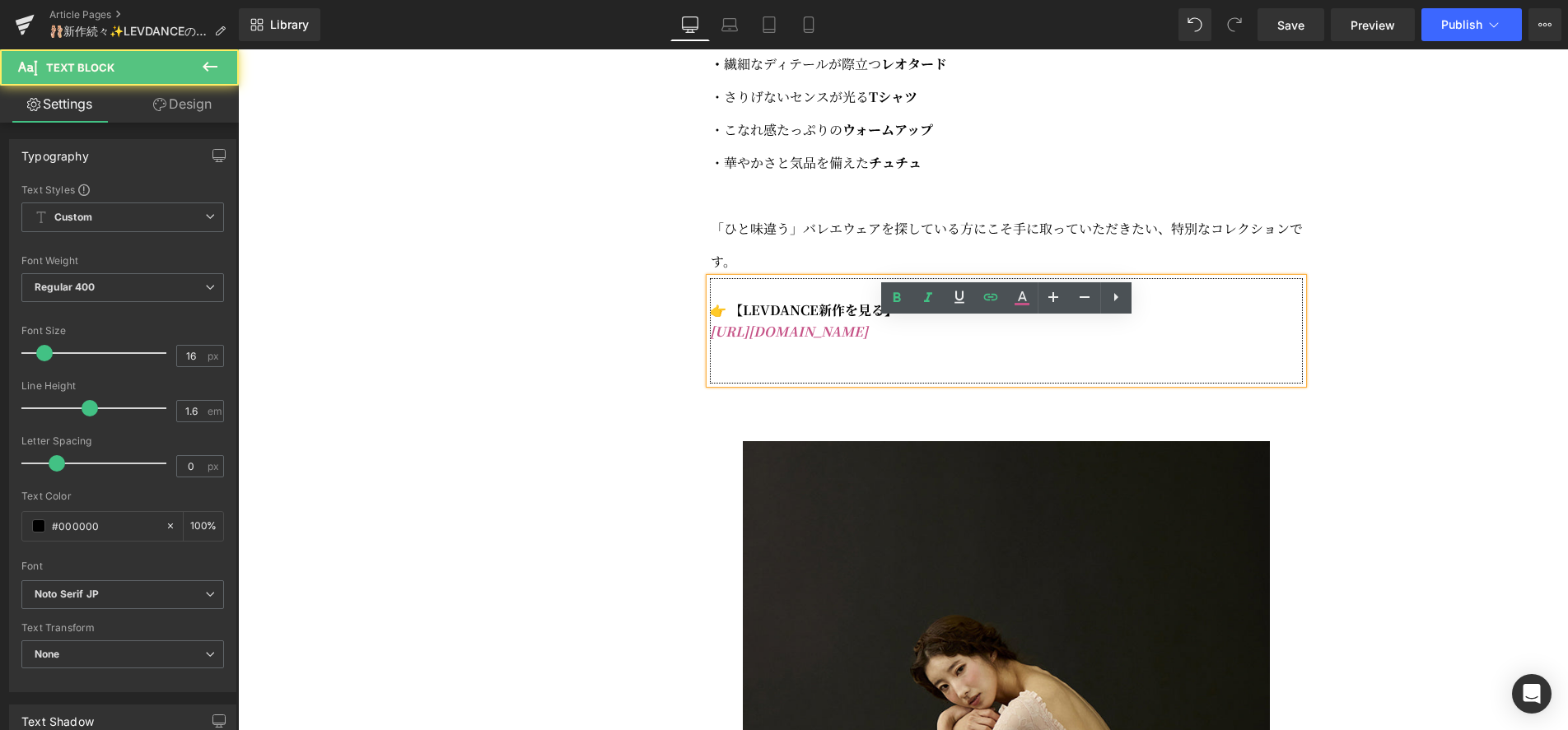
click at [801, 363] on p at bounding box center [1006, 352] width 593 height 21
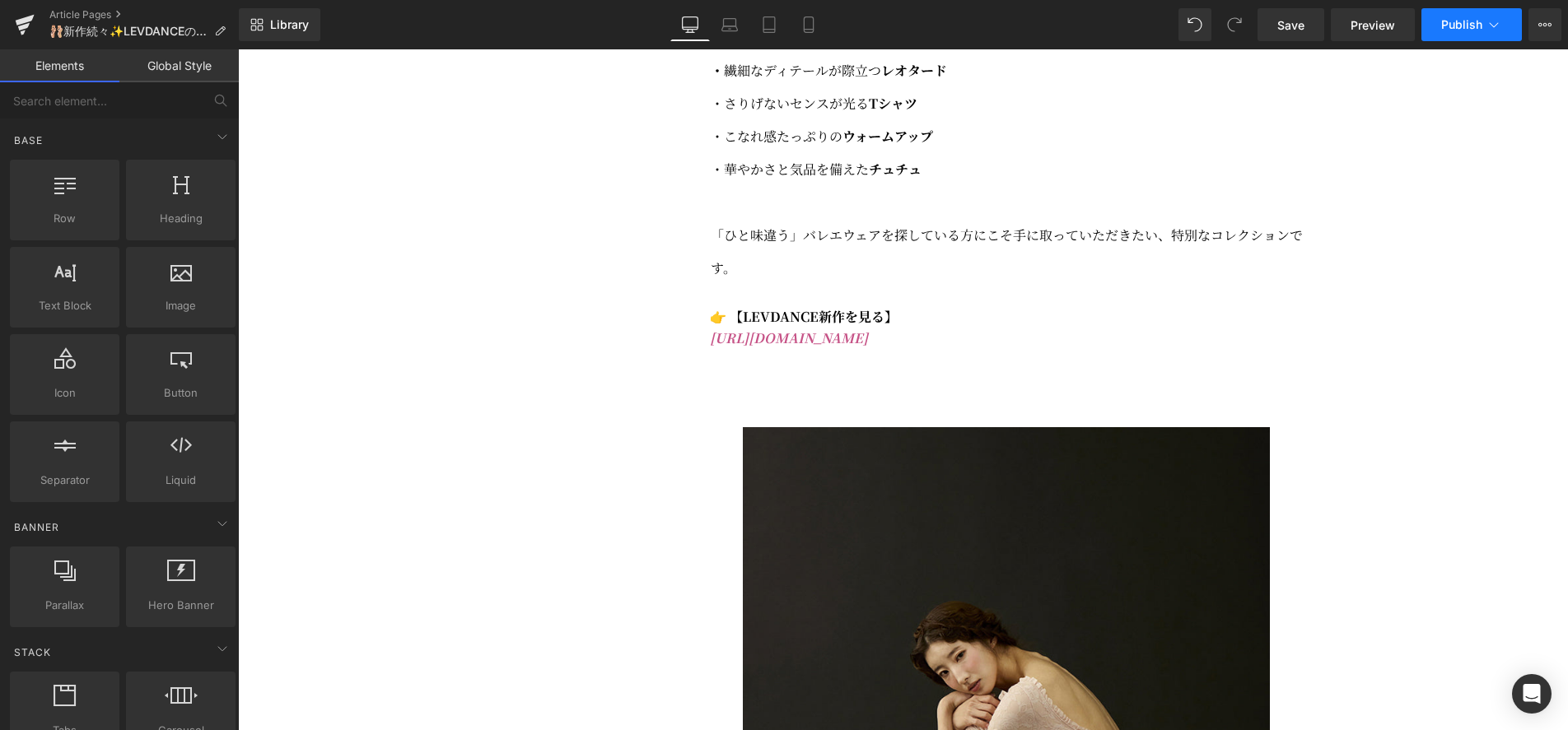
click at [1486, 32] on icon at bounding box center [1494, 25] width 17 height 17
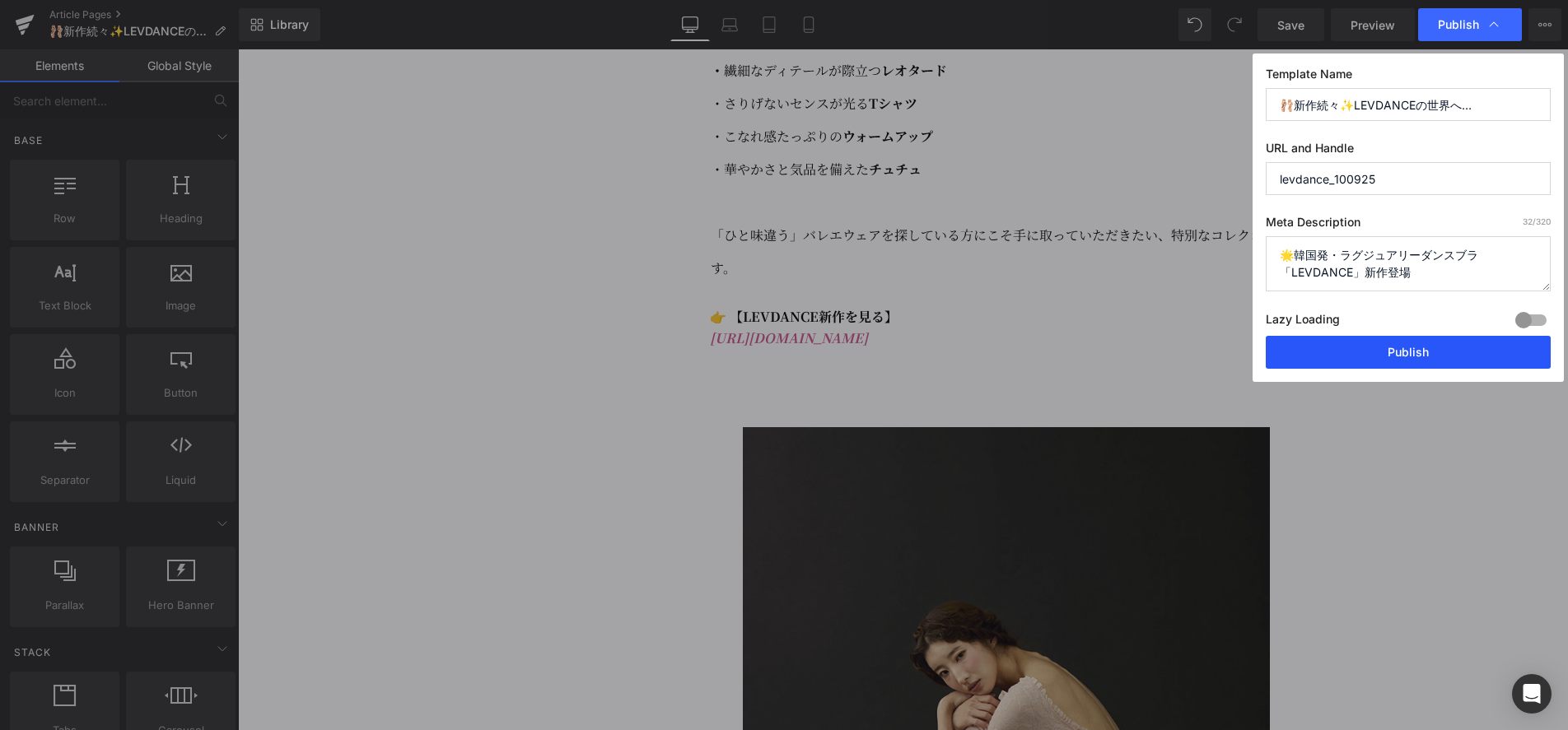
click at [1419, 348] on button "Publish" at bounding box center [1408, 352] width 285 height 33
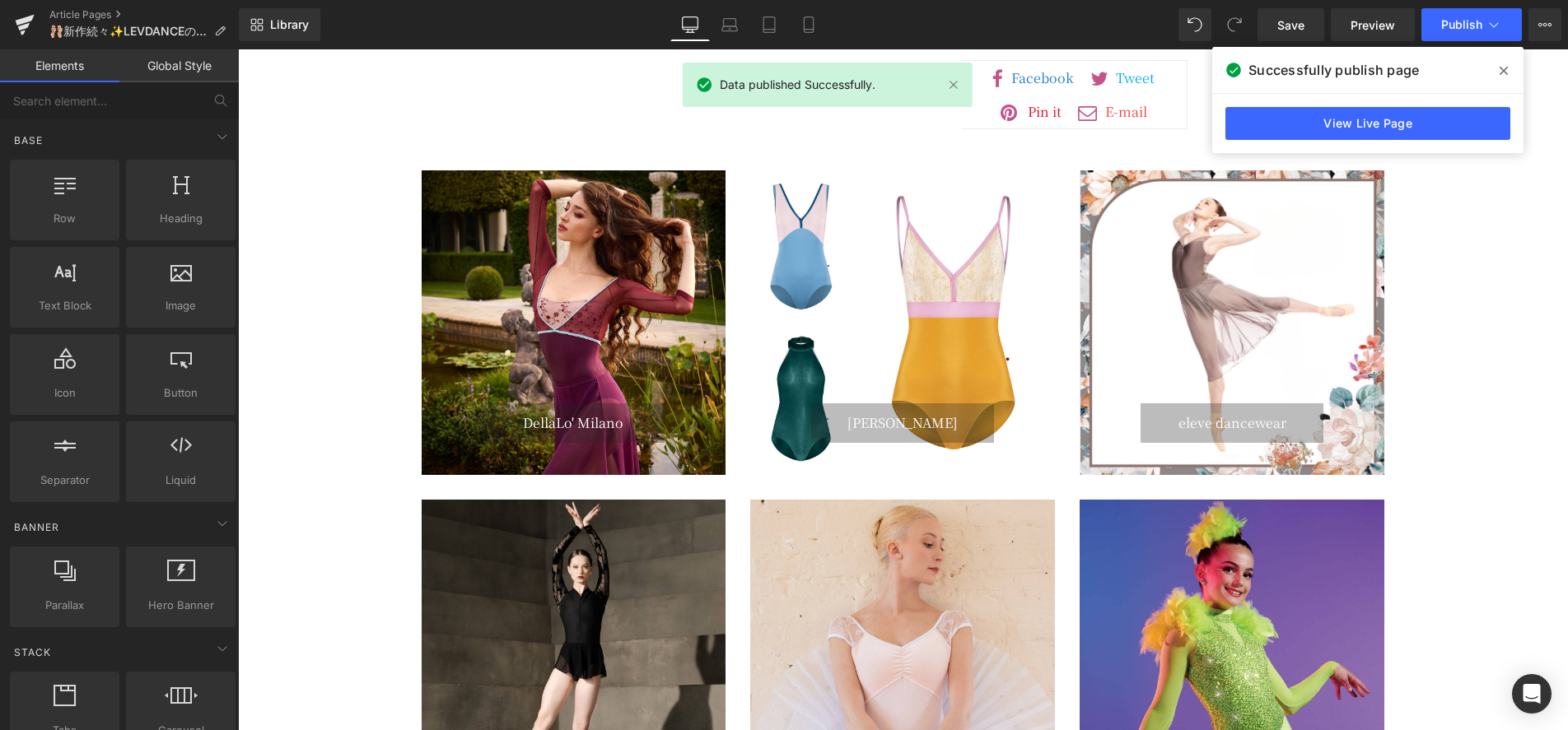
scroll to position [10123, 0]
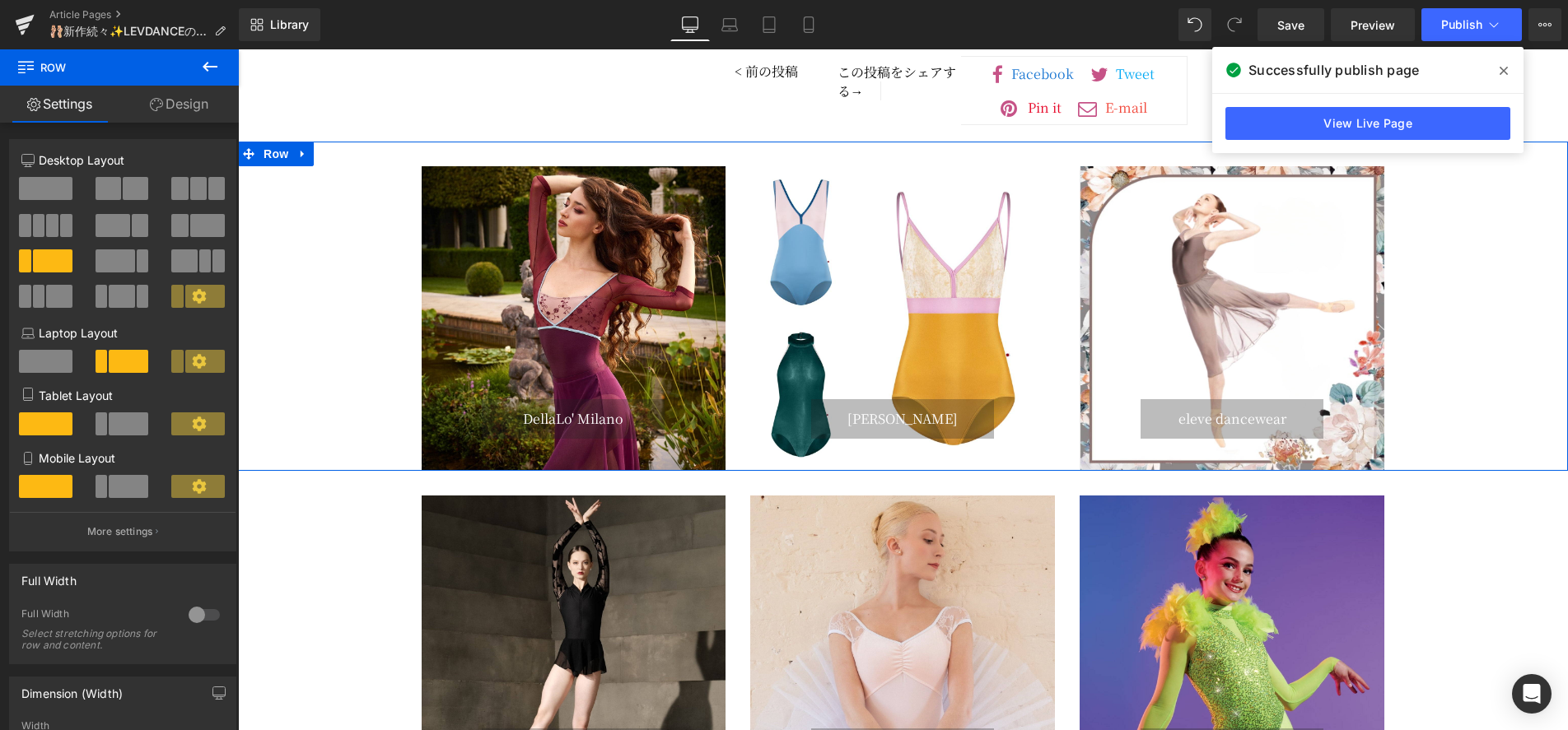
scroll to position [10122, 0]
